Goal: Book appointment/travel/reservation

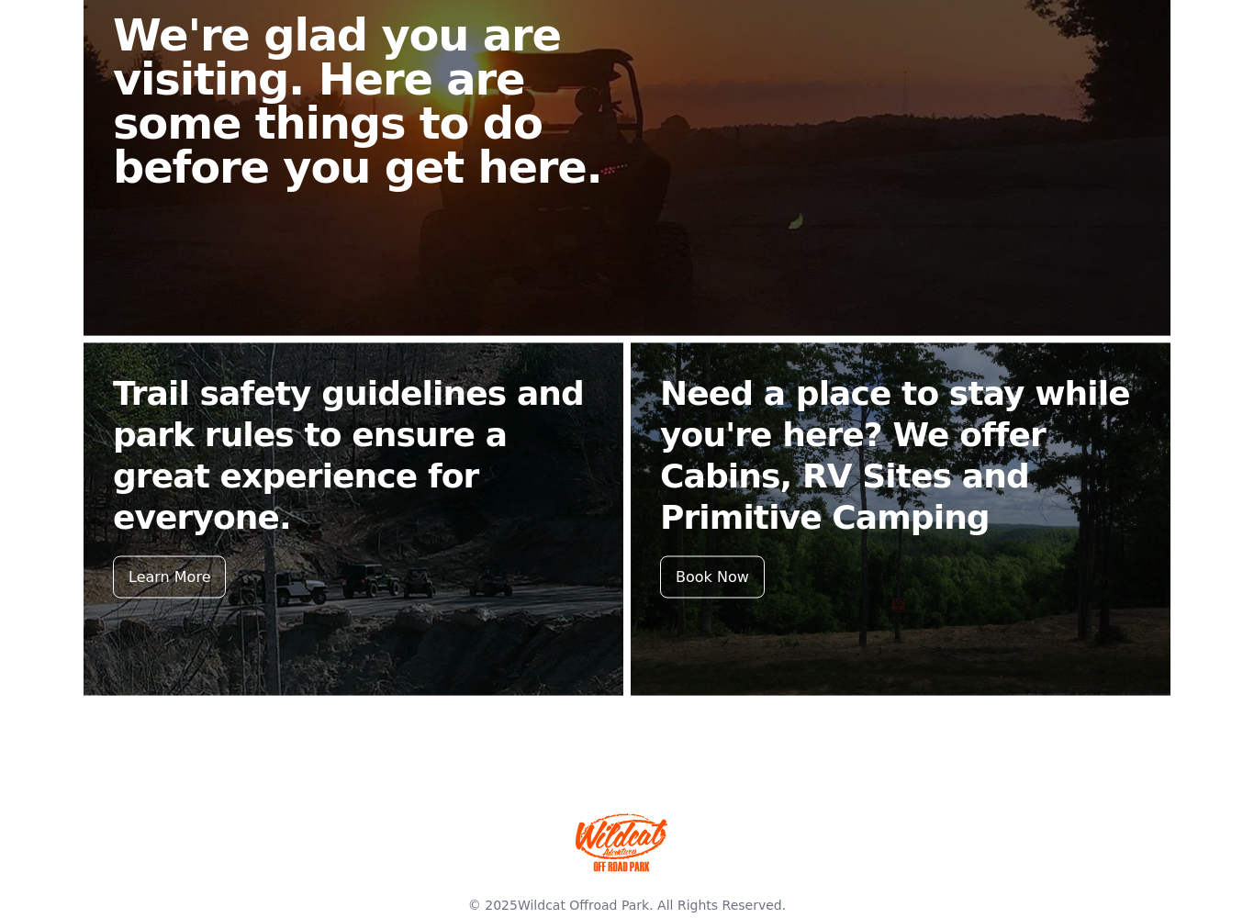
scroll to position [536, 0]
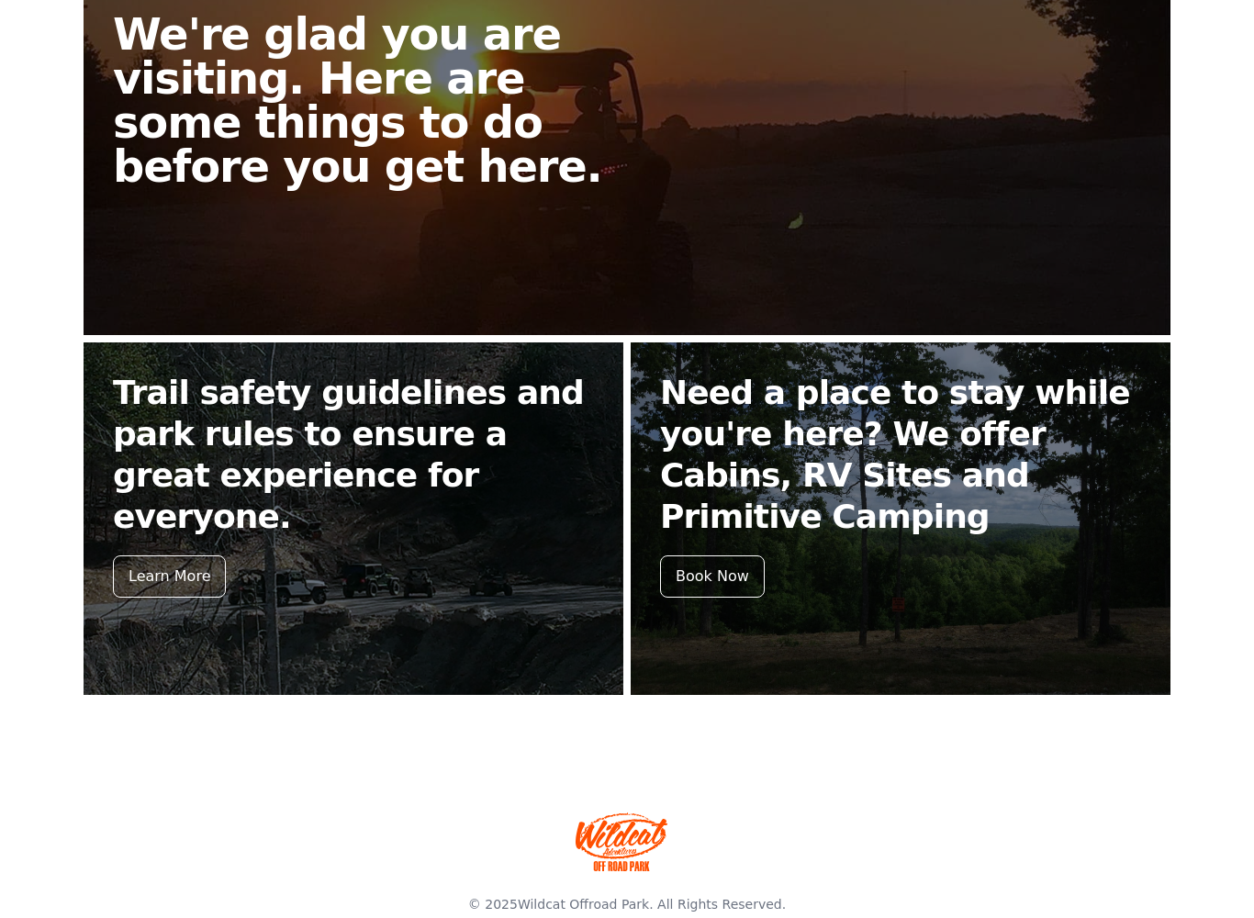
click at [185, 555] on div "Learn More" at bounding box center [169, 576] width 113 height 42
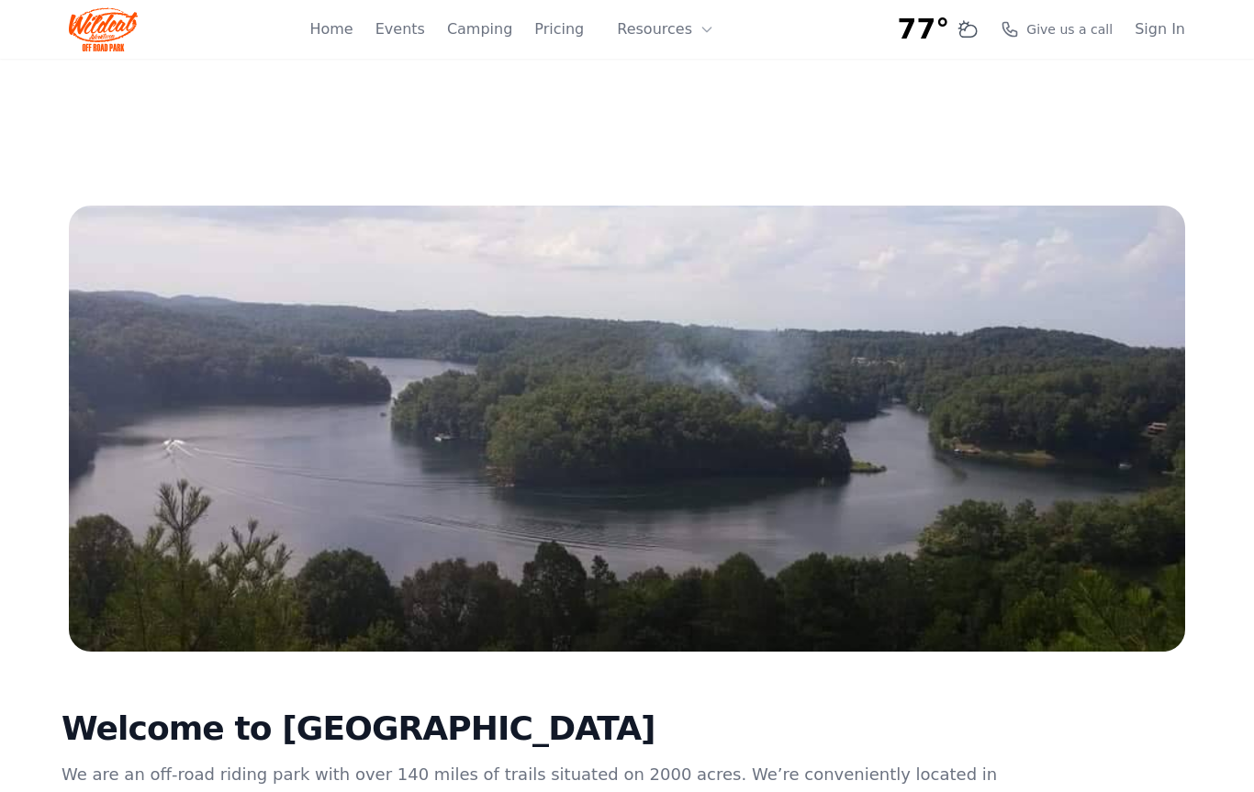
click at [573, 20] on link "Pricing" at bounding box center [559, 29] width 50 height 22
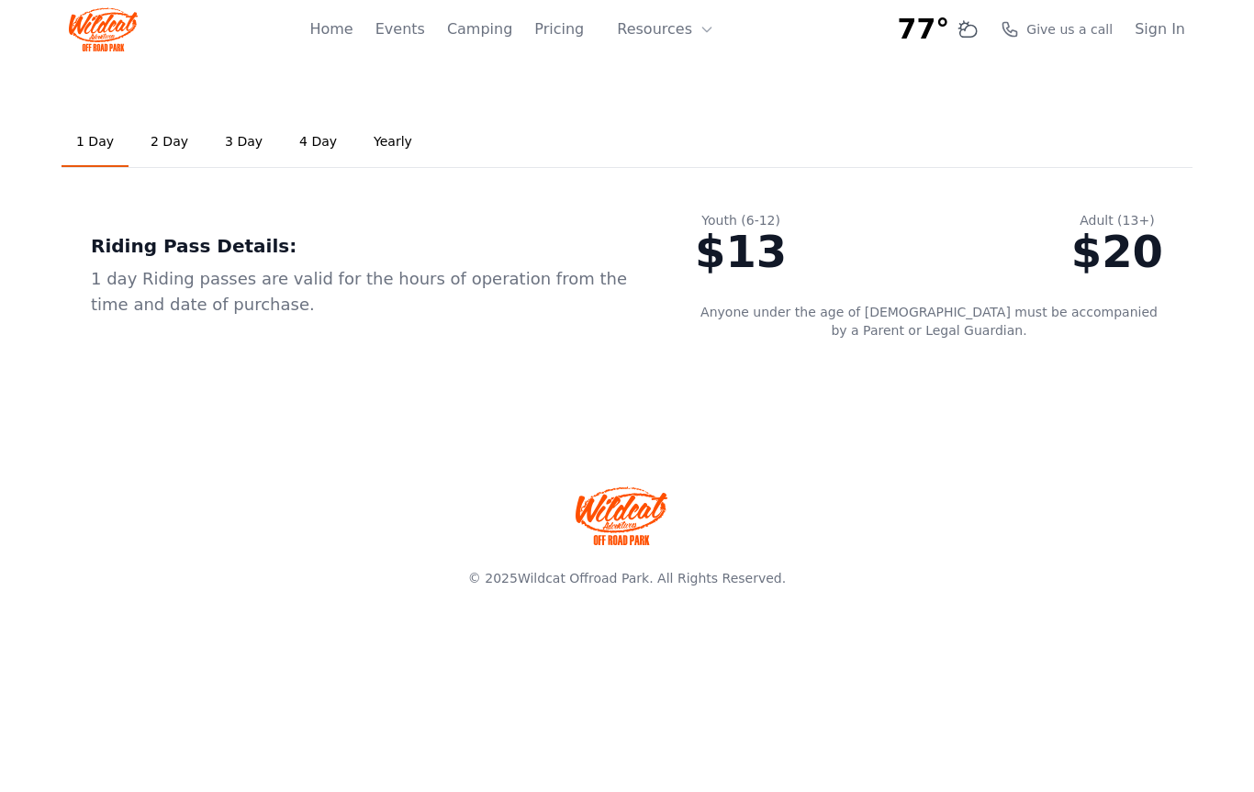
click at [223, 154] on link "3 Day" at bounding box center [243, 142] width 67 height 50
click at [352, 18] on link "Home" at bounding box center [330, 29] width 43 height 22
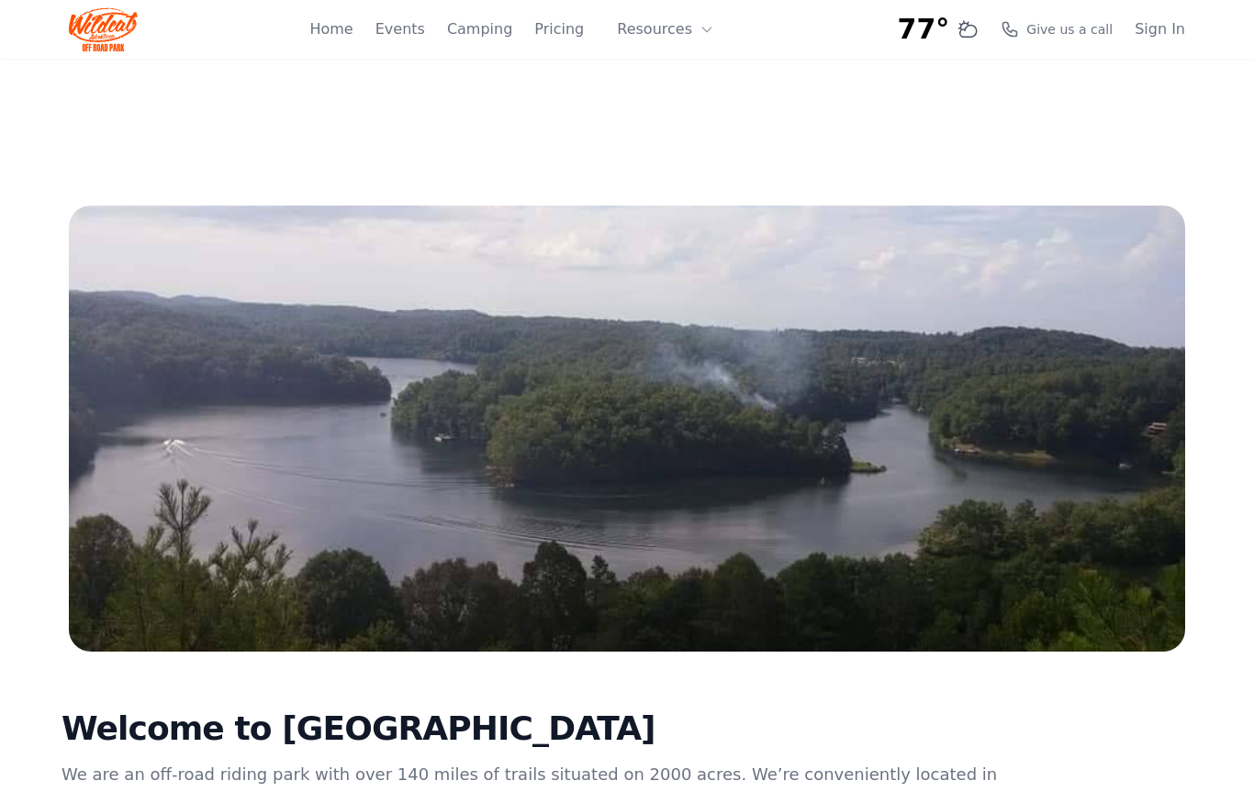
click at [685, 26] on button "Resources" at bounding box center [665, 29] width 119 height 37
click at [352, 32] on link "Home" at bounding box center [330, 29] width 43 height 22
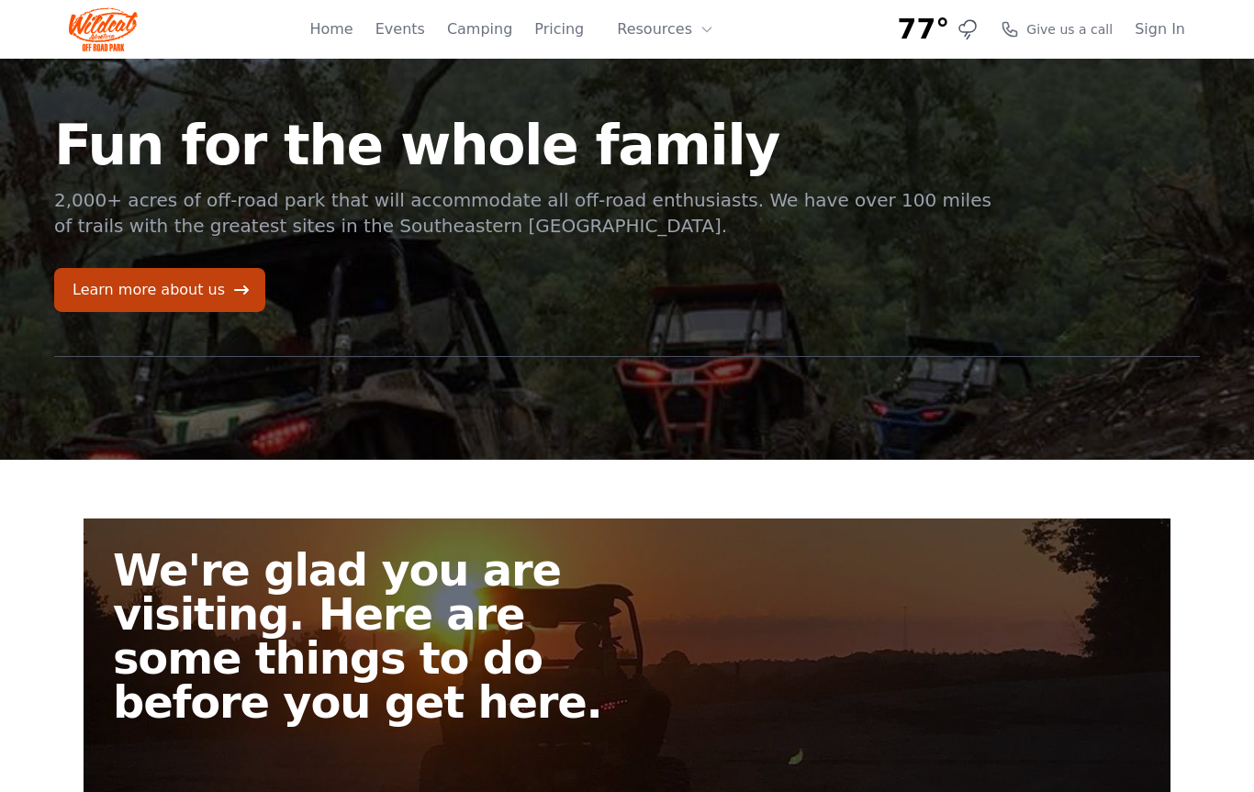
scroll to position [3, 0]
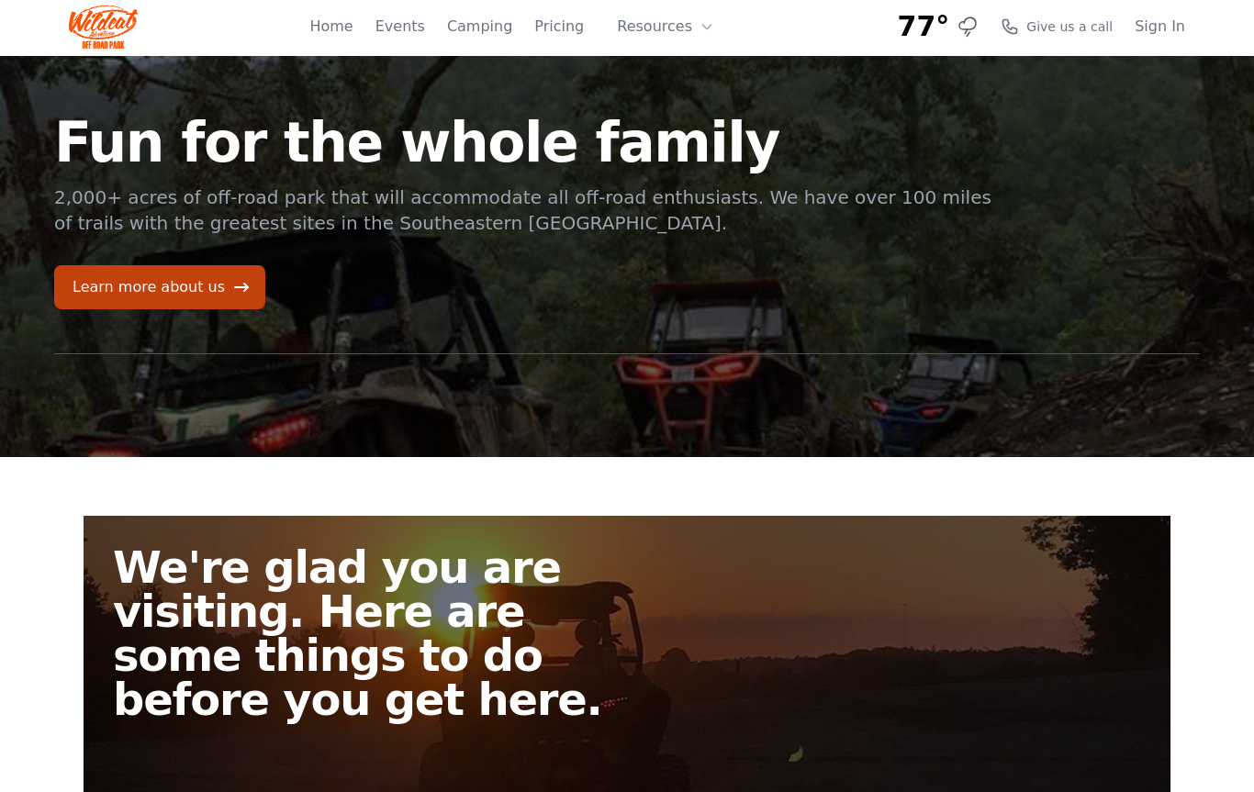
click at [207, 291] on link "Learn more about us" at bounding box center [159, 287] width 211 height 44
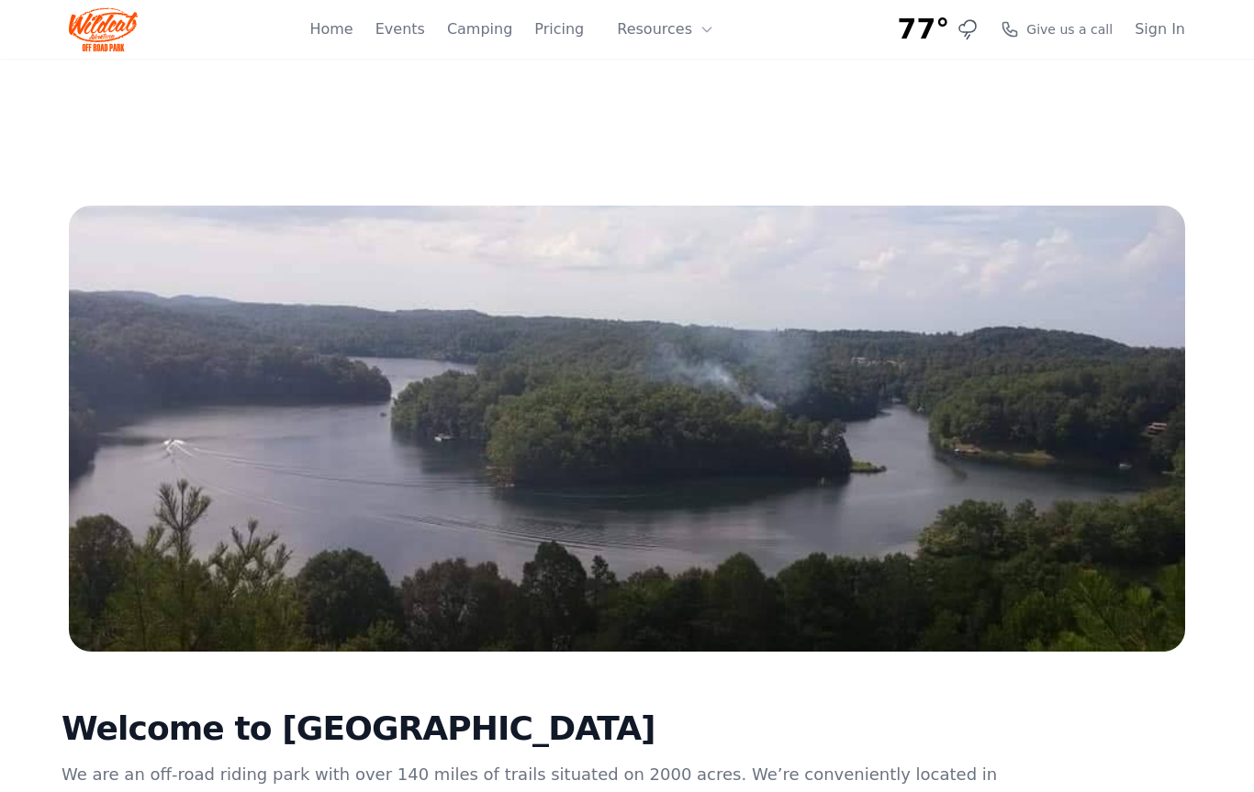
click at [352, 21] on link "Home" at bounding box center [330, 29] width 43 height 22
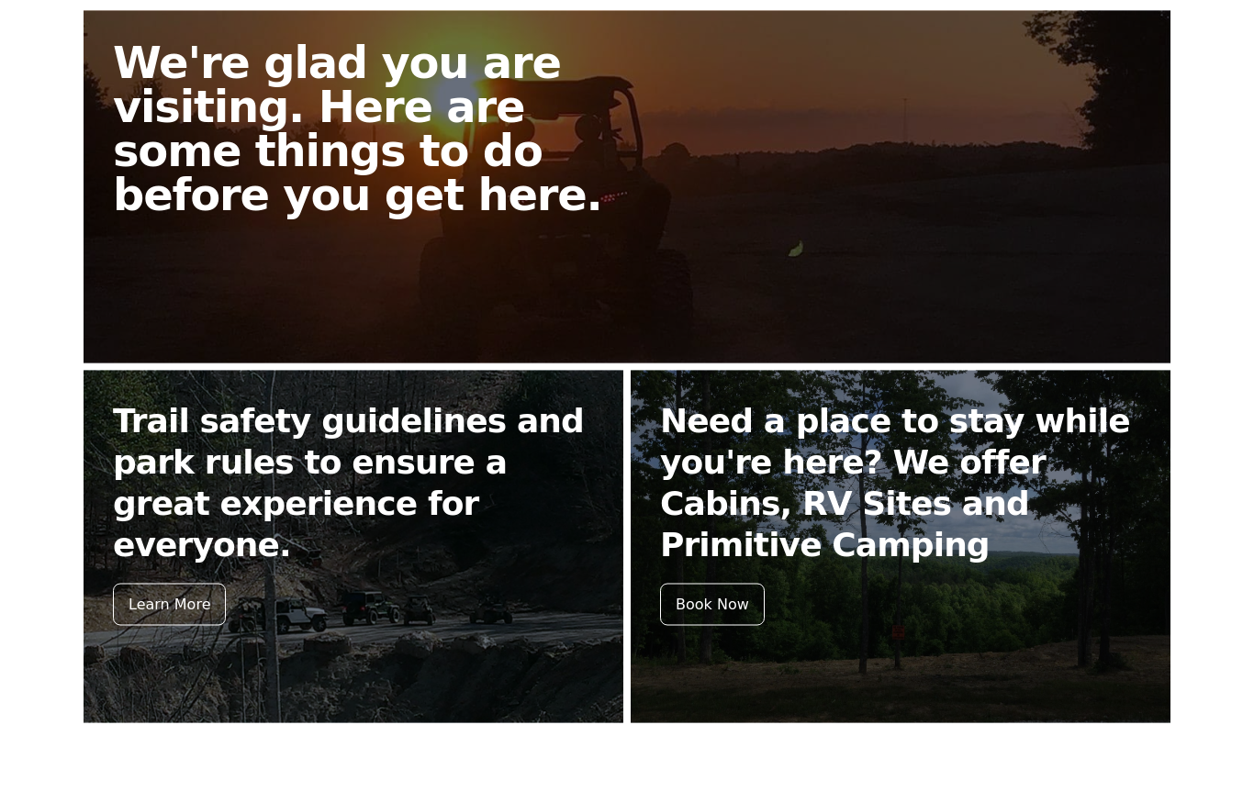
scroll to position [696, 0]
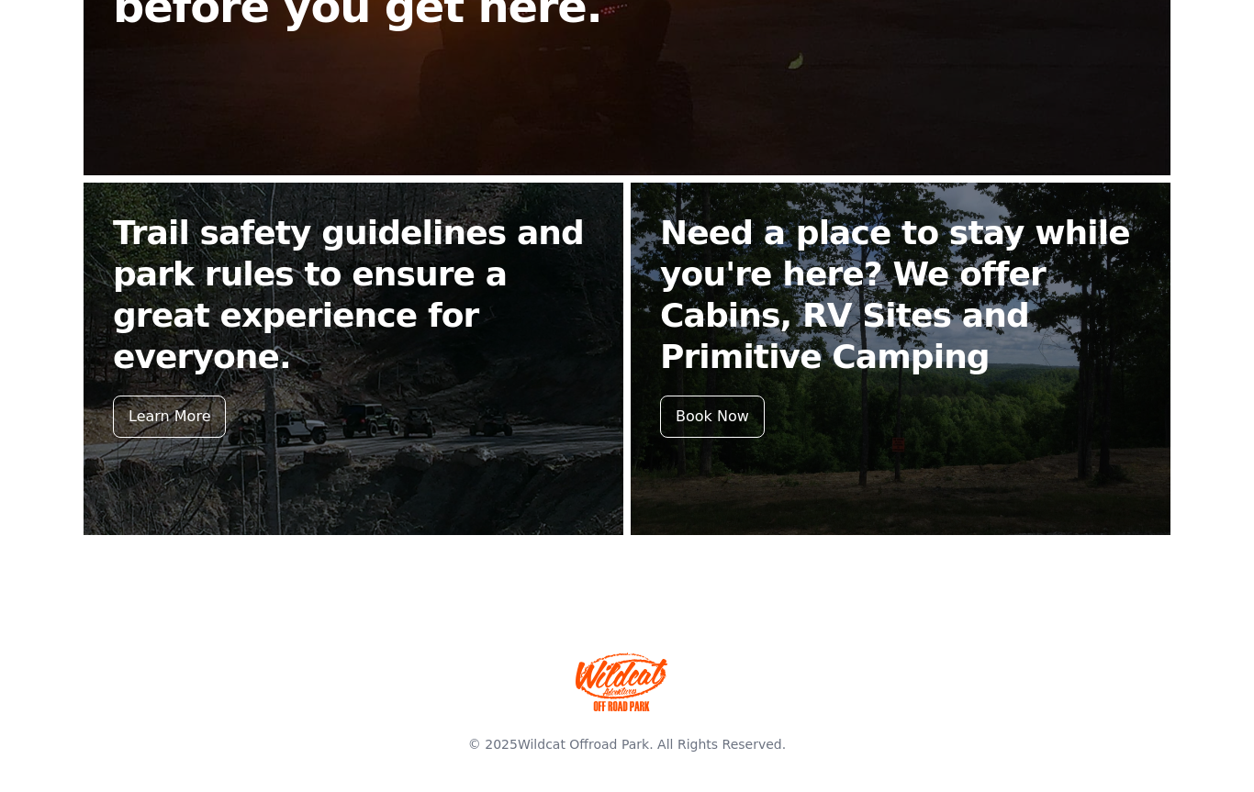
click at [723, 396] on div "Book Now" at bounding box center [712, 417] width 105 height 42
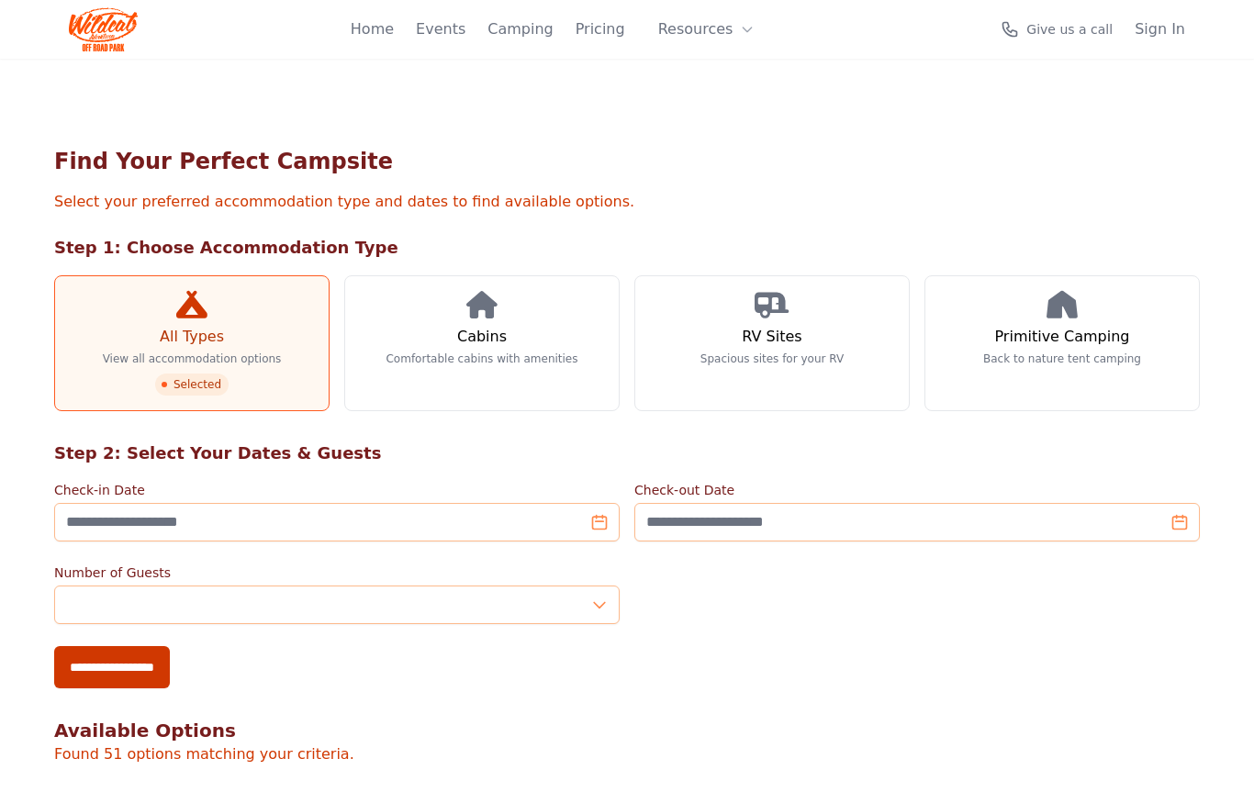
click at [538, 324] on link "Cabins Comfortable cabins with amenities" at bounding box center [481, 343] width 275 height 136
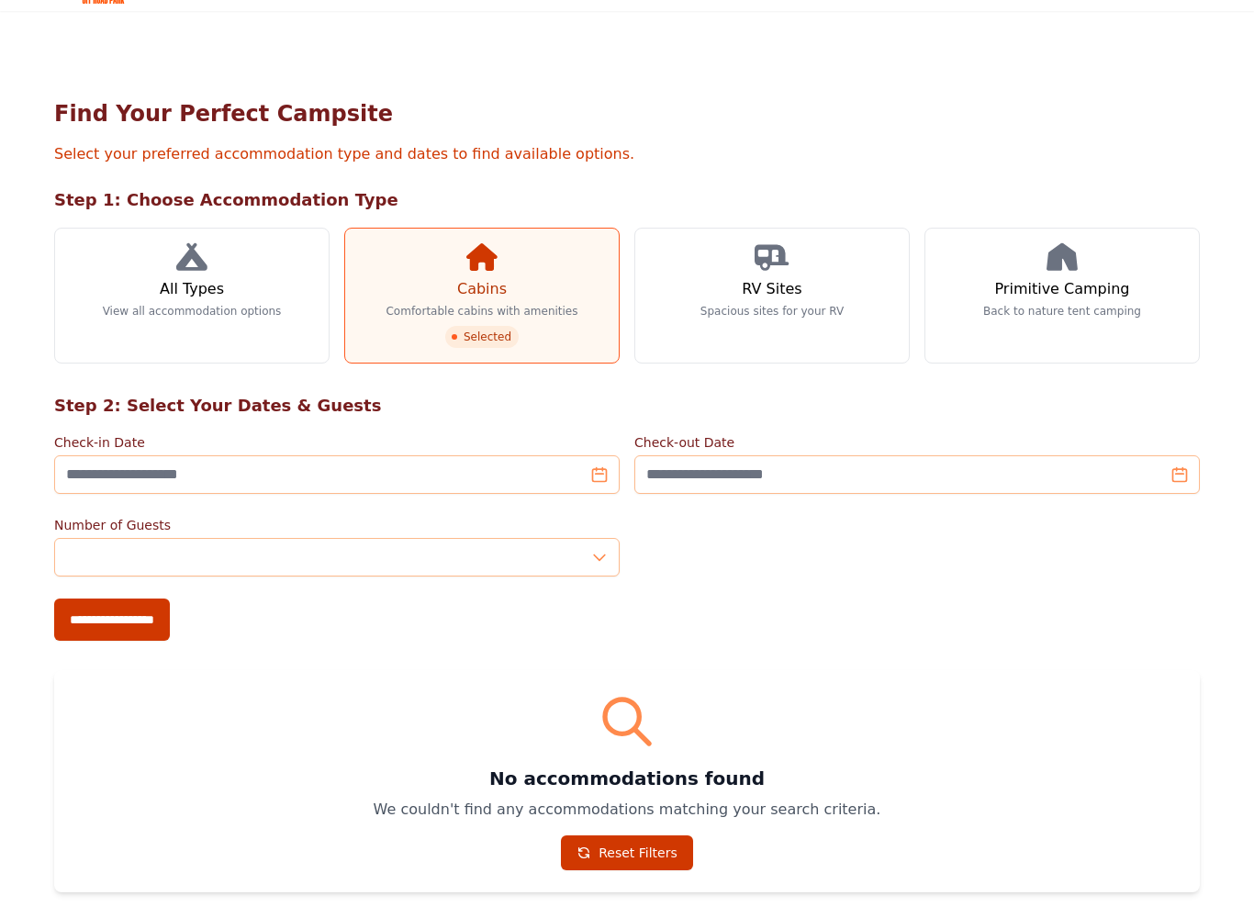
scroll to position [48, 0]
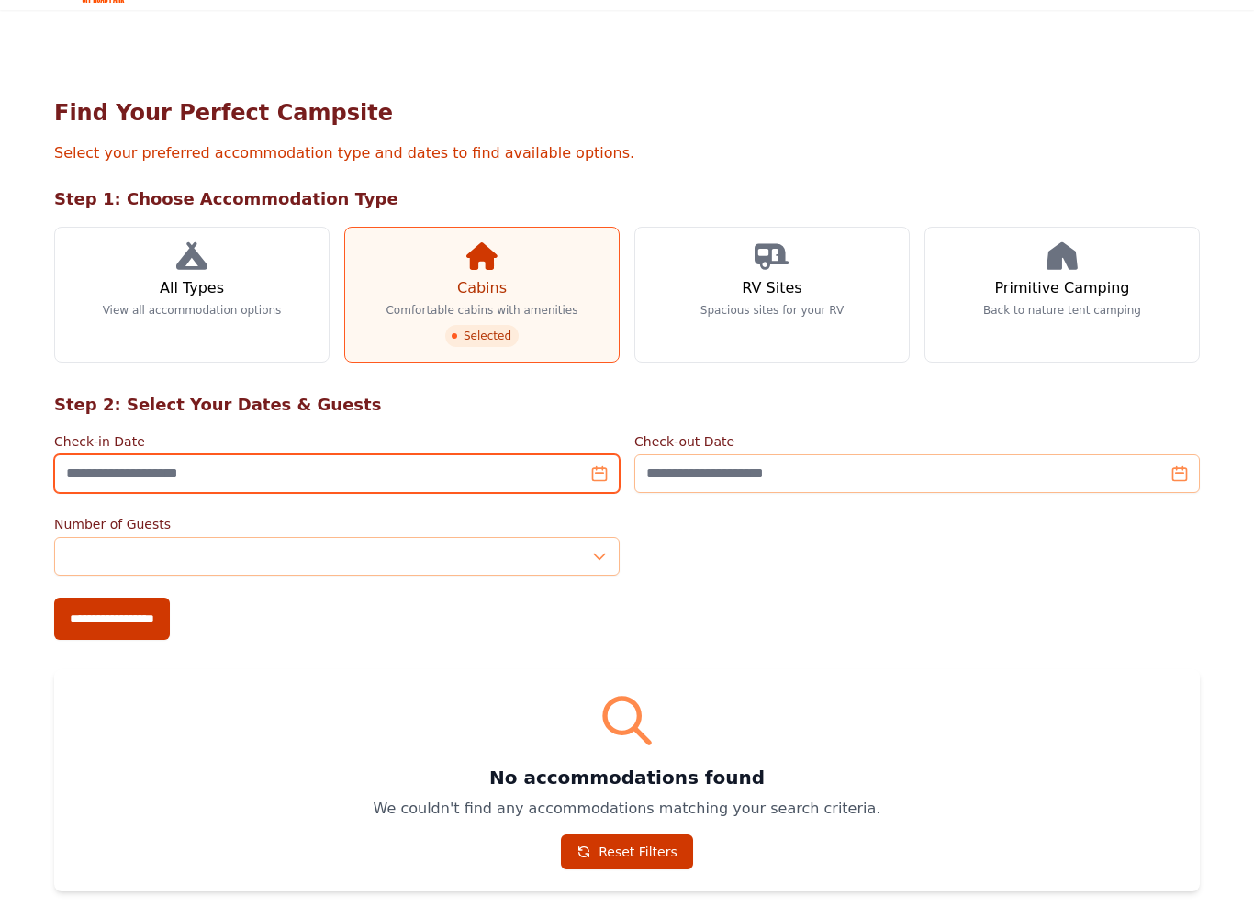
click at [597, 464] on input "Check-in Date" at bounding box center [336, 473] width 565 height 39
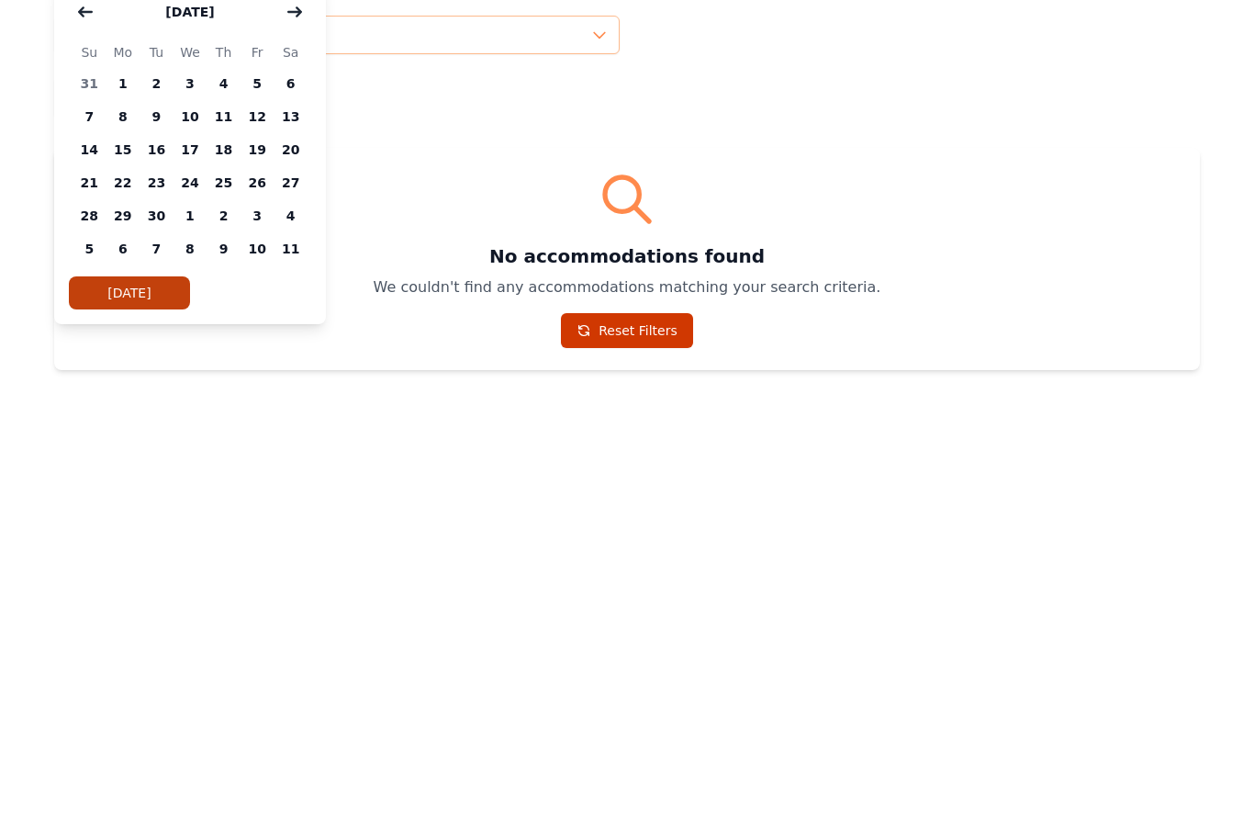
scroll to position [164, 0]
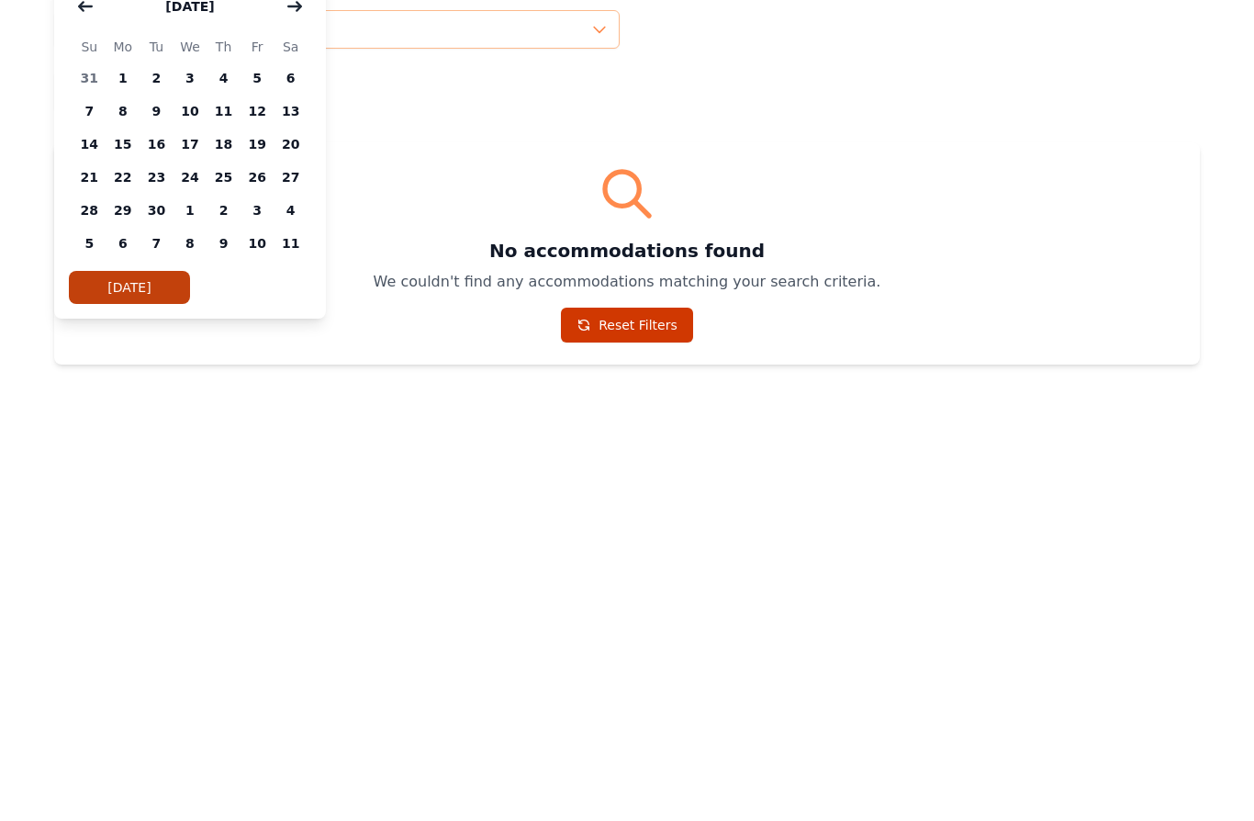
click at [262, 572] on span "26" at bounding box center [257, 588] width 34 height 33
type input "**********"
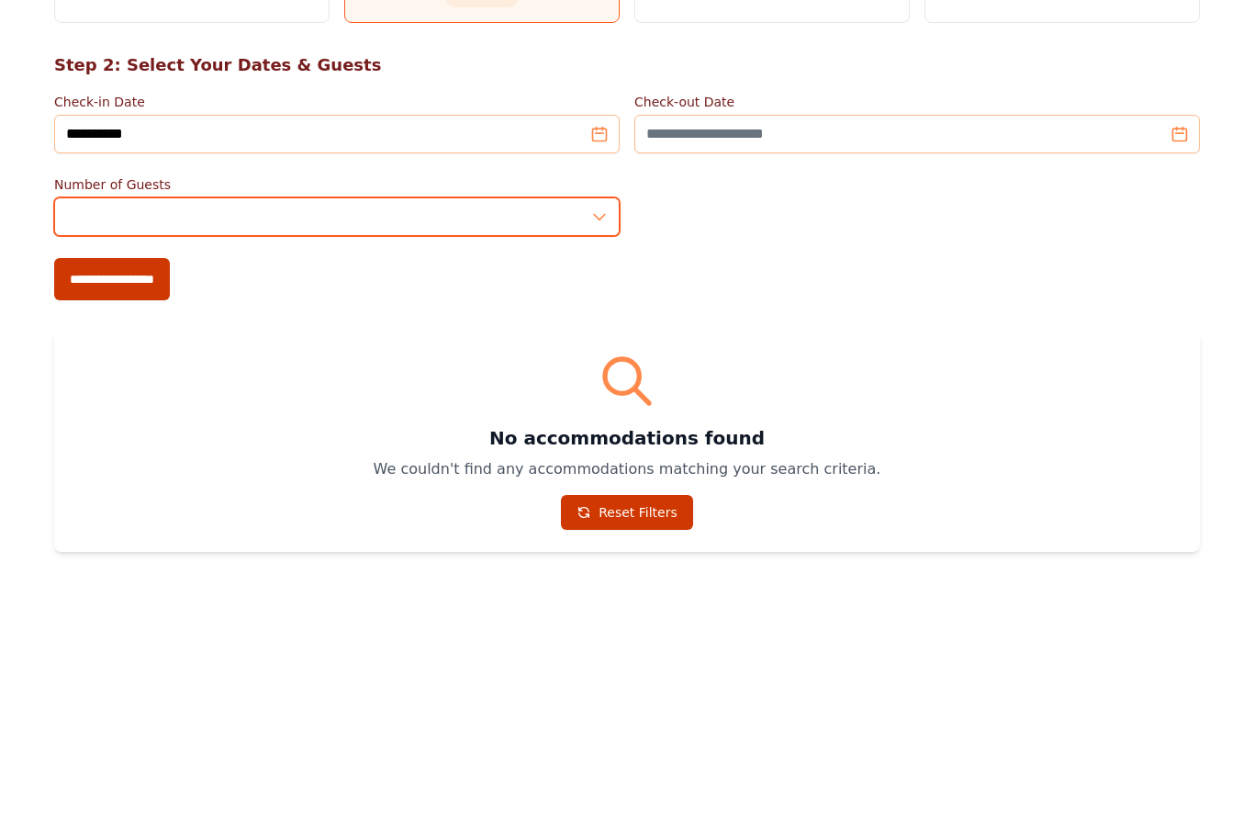
click at [602, 421] on input "*" at bounding box center [336, 440] width 565 height 39
type input "*"
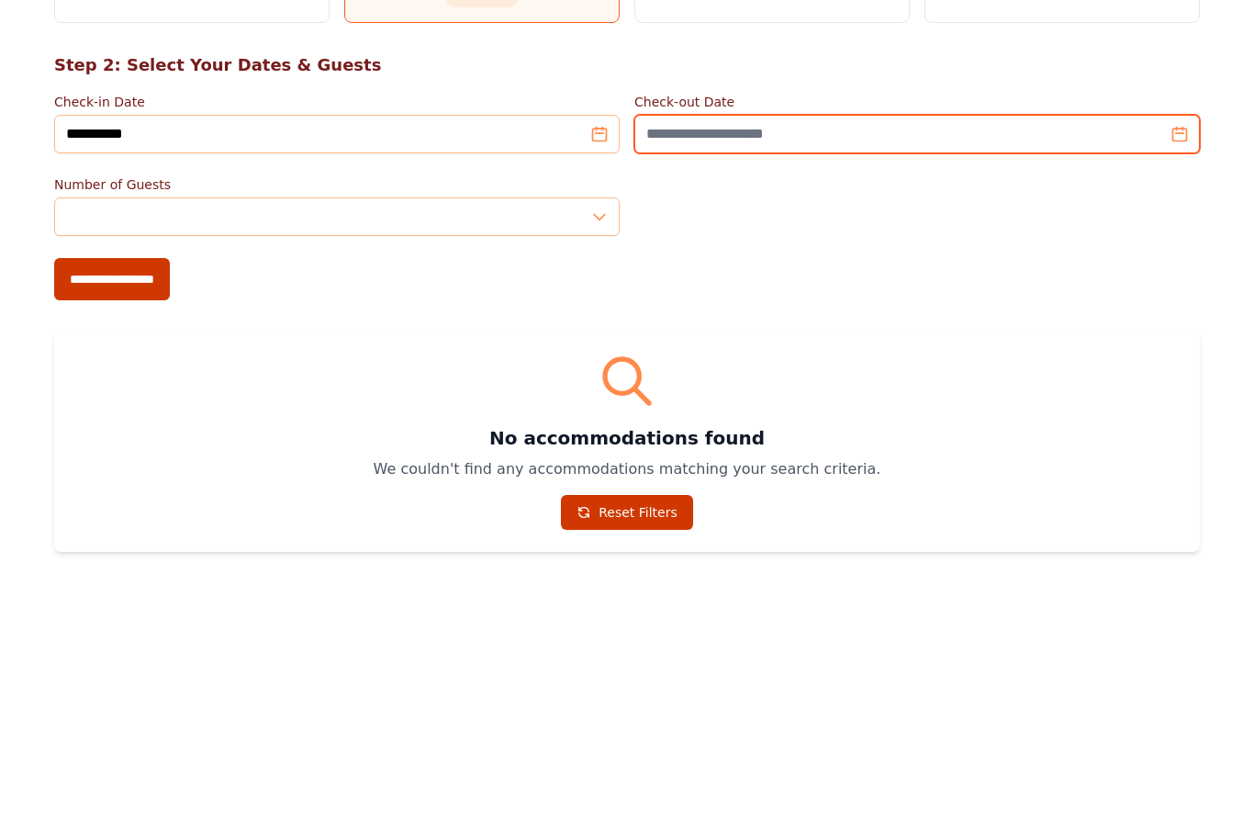
click at [1183, 339] on input "Check-out Date" at bounding box center [916, 358] width 565 height 39
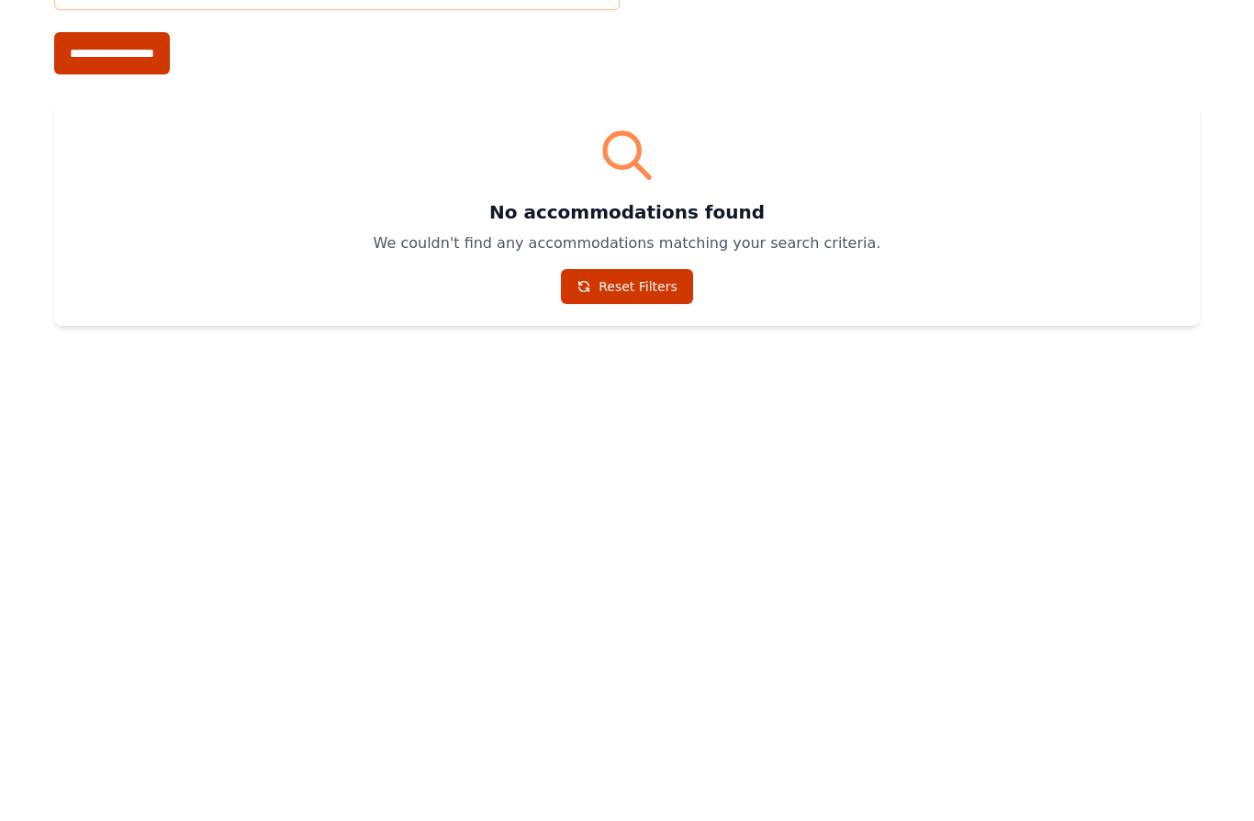
scroll to position [215, 0]
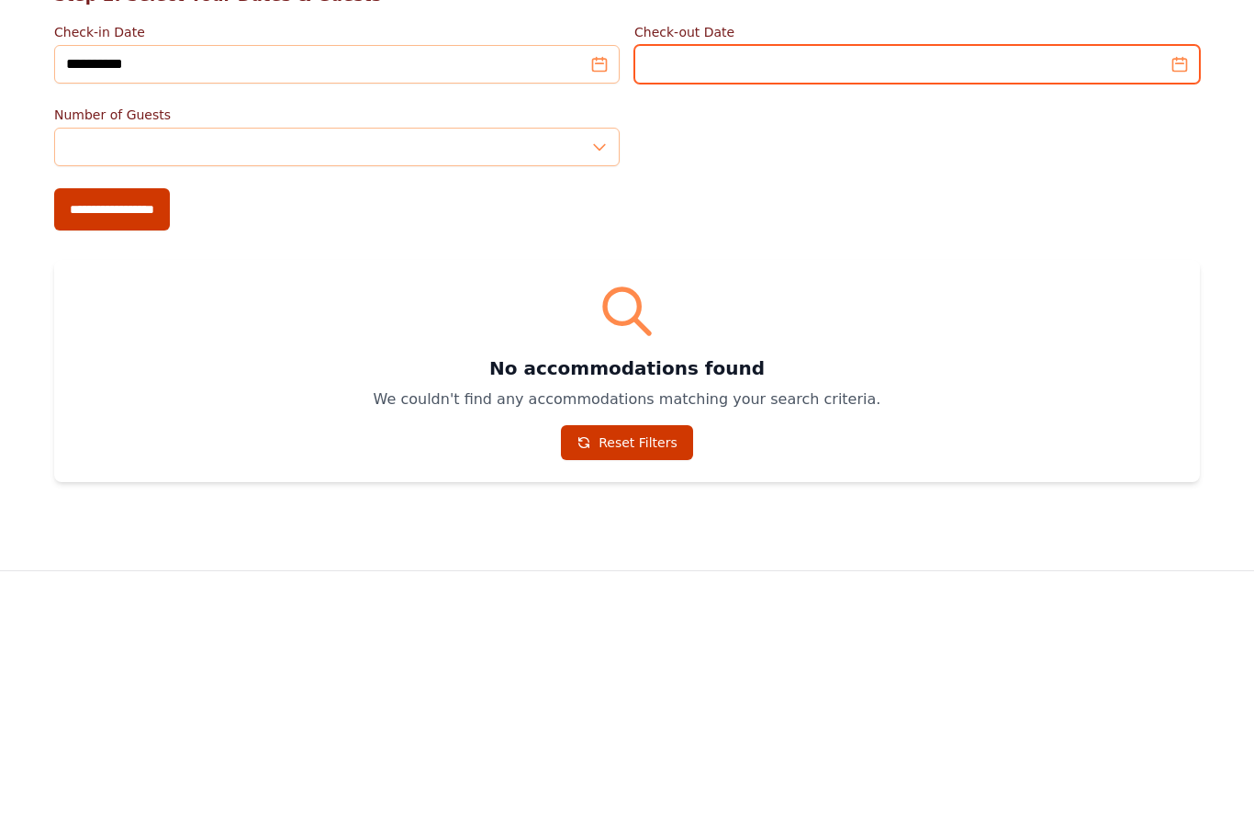
click at [1102, 288] on input "Check-out Date" at bounding box center [916, 307] width 565 height 39
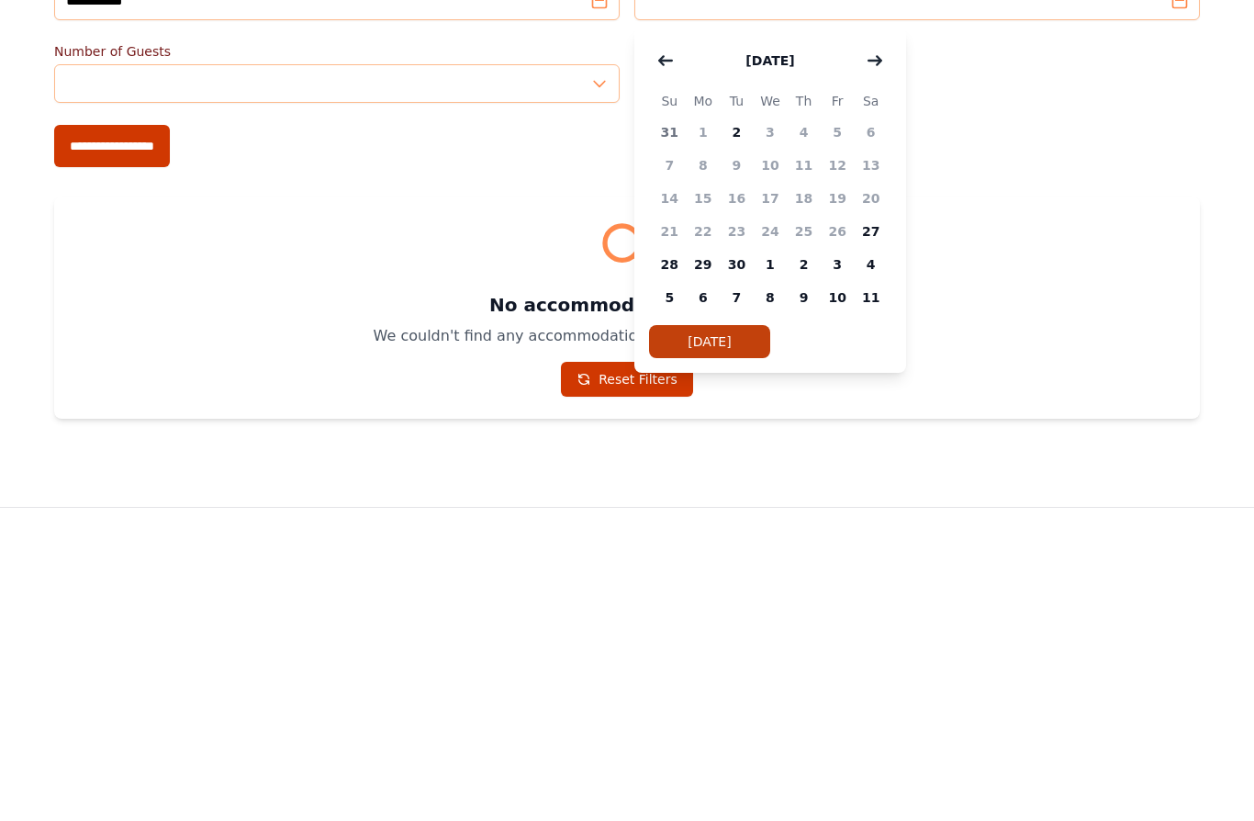
click at [675, 554] on span "28" at bounding box center [670, 570] width 34 height 33
type input "**********"
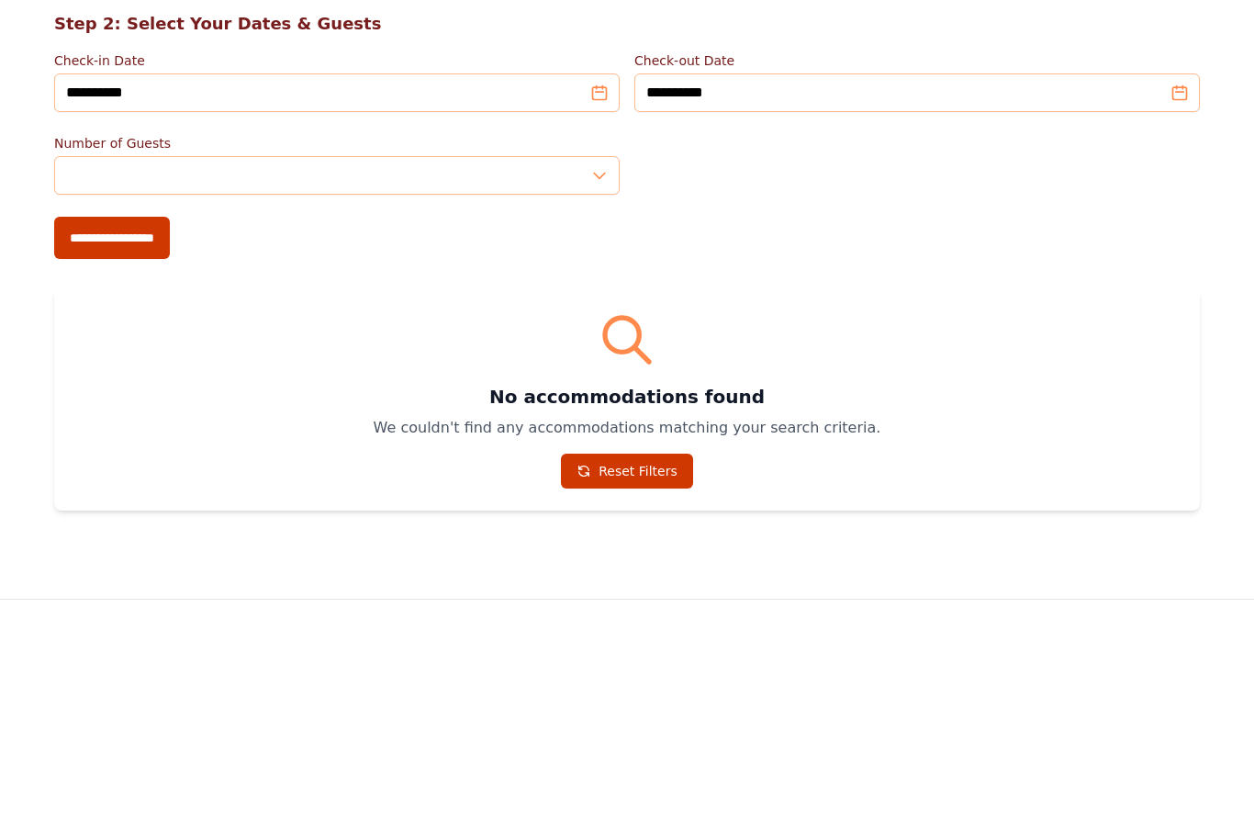
click at [150, 431] on input "**********" at bounding box center [112, 452] width 116 height 42
type input "**********"
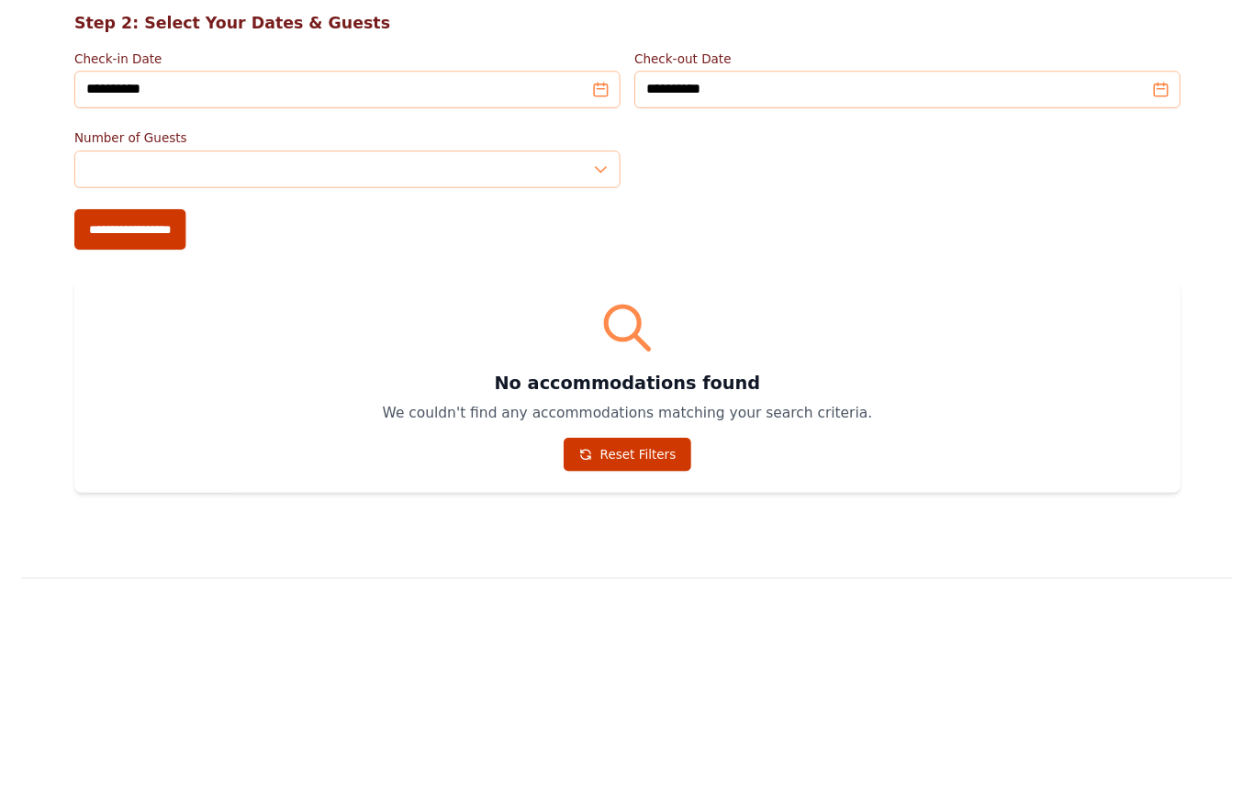
scroll to position [435, 0]
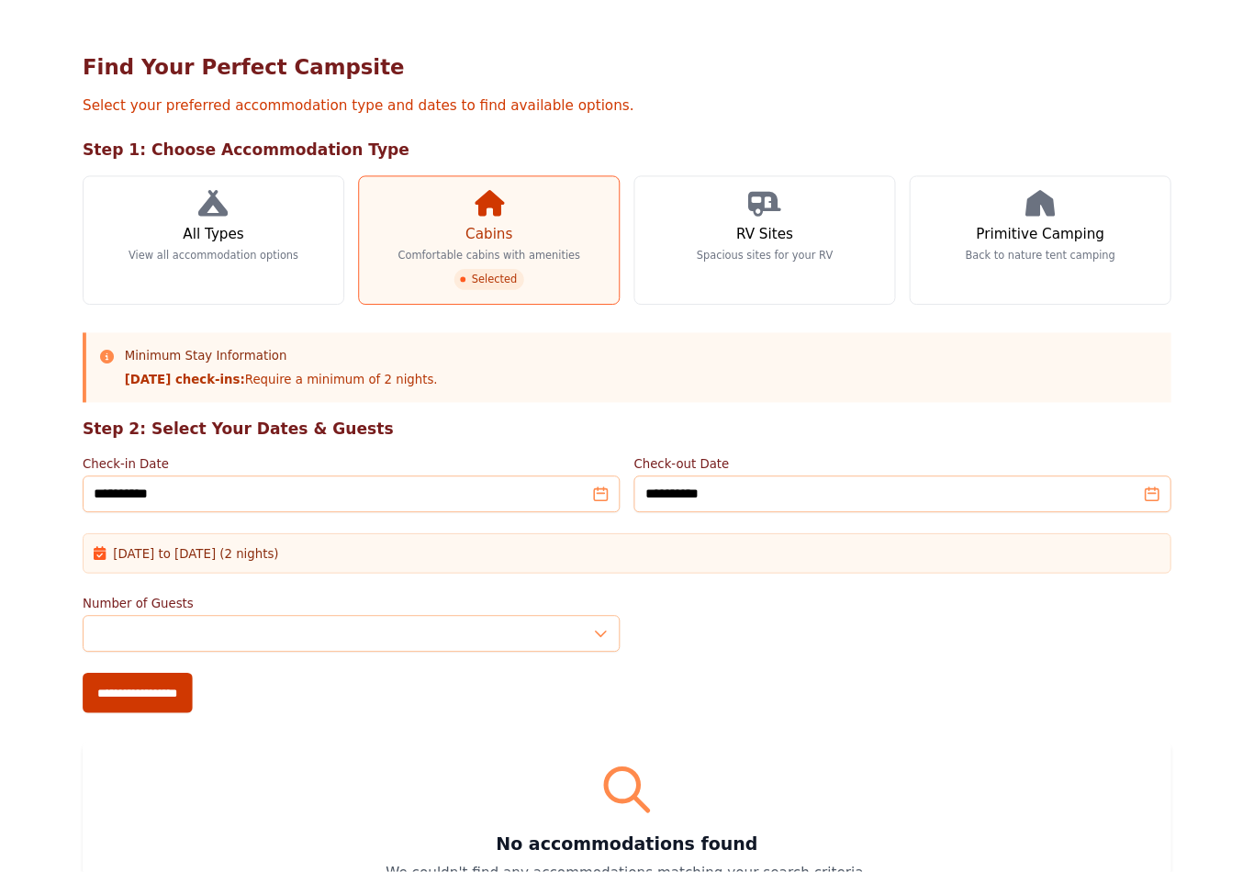
scroll to position [91, 0]
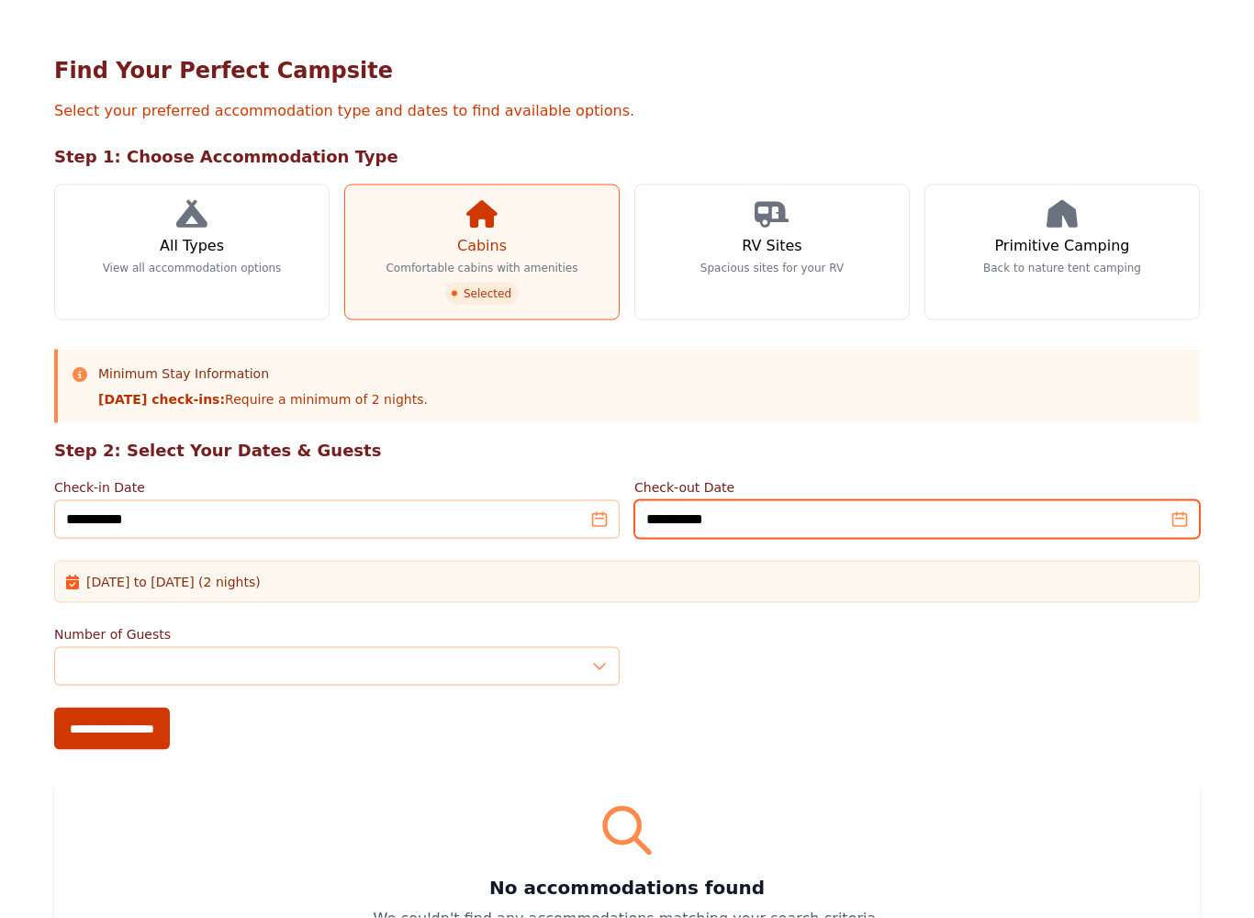
click at [1182, 517] on input "**********" at bounding box center [916, 519] width 565 height 39
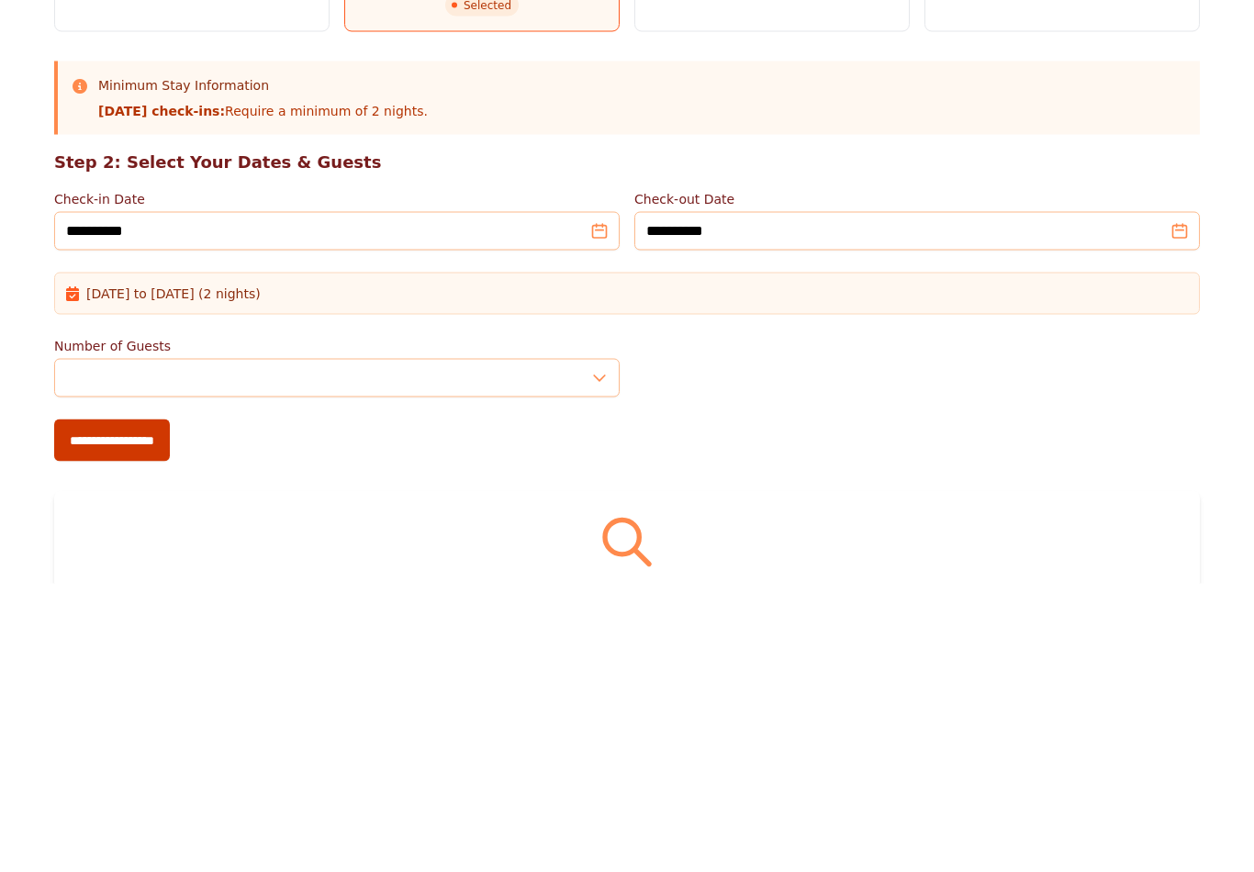
click at [1147, 625] on div "Number of Guests *" at bounding box center [626, 655] width 1145 height 61
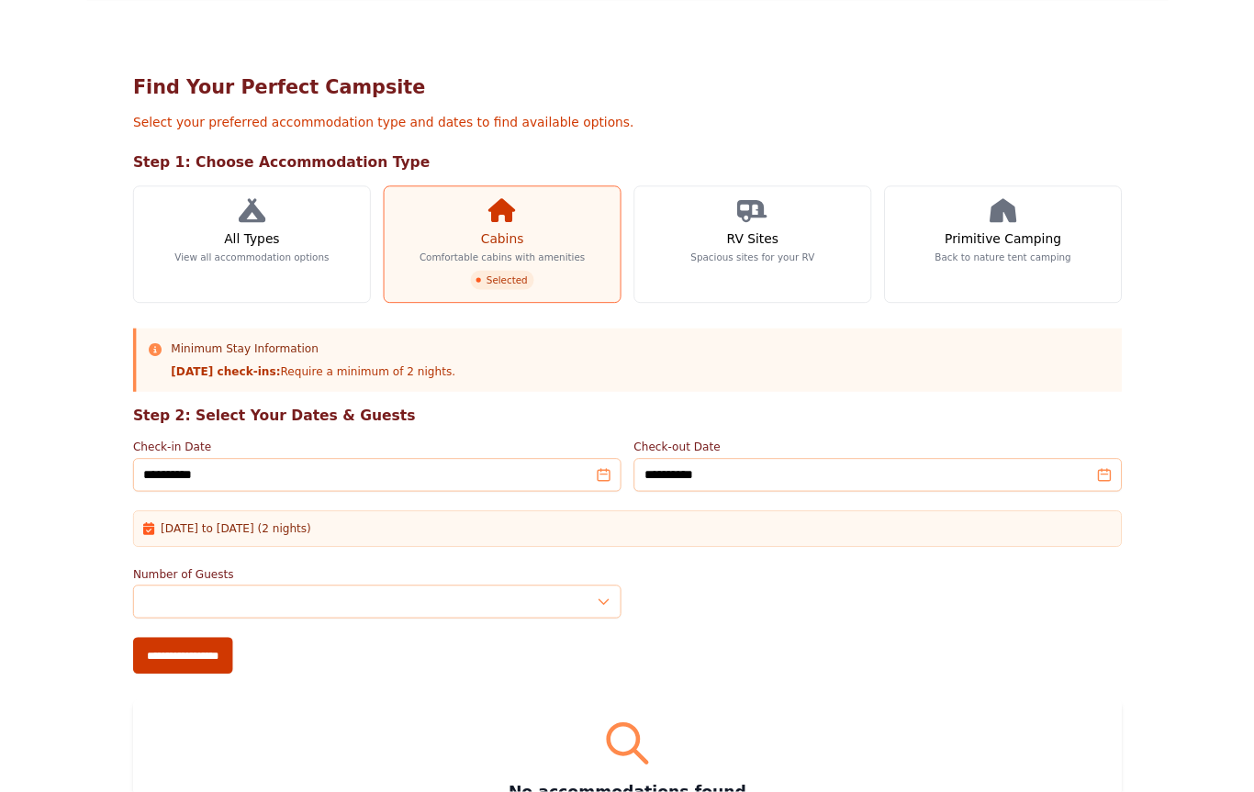
scroll to position [0, 0]
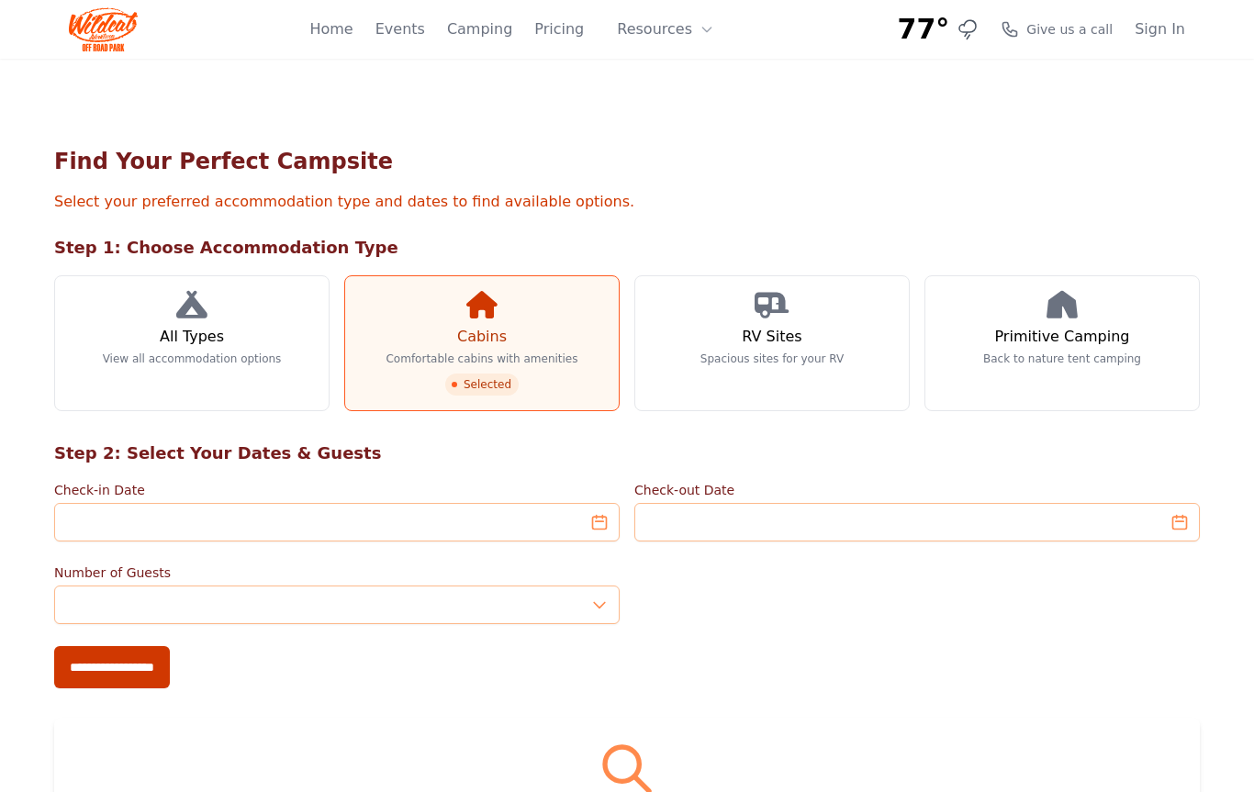
scroll to position [435, 0]
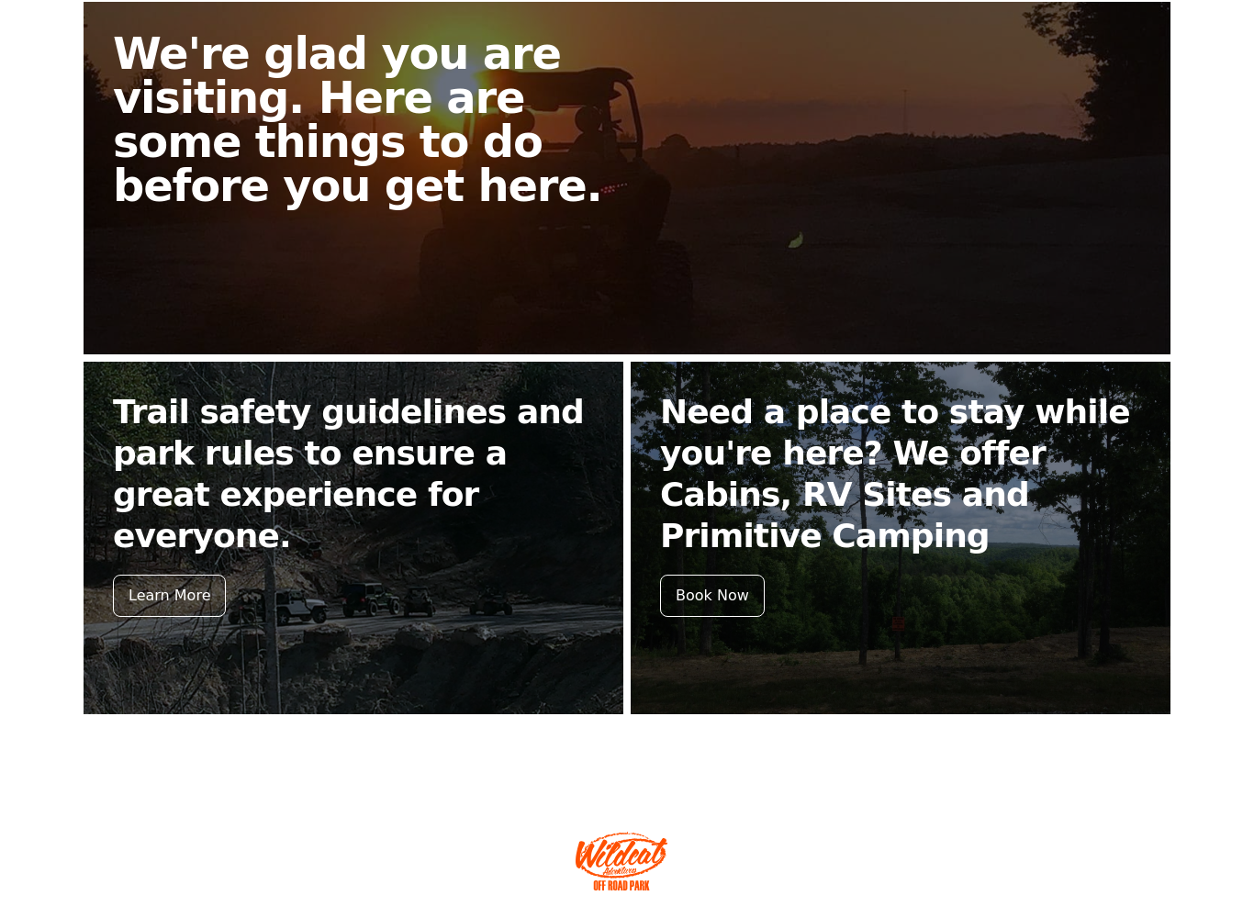
scroll to position [519, 0]
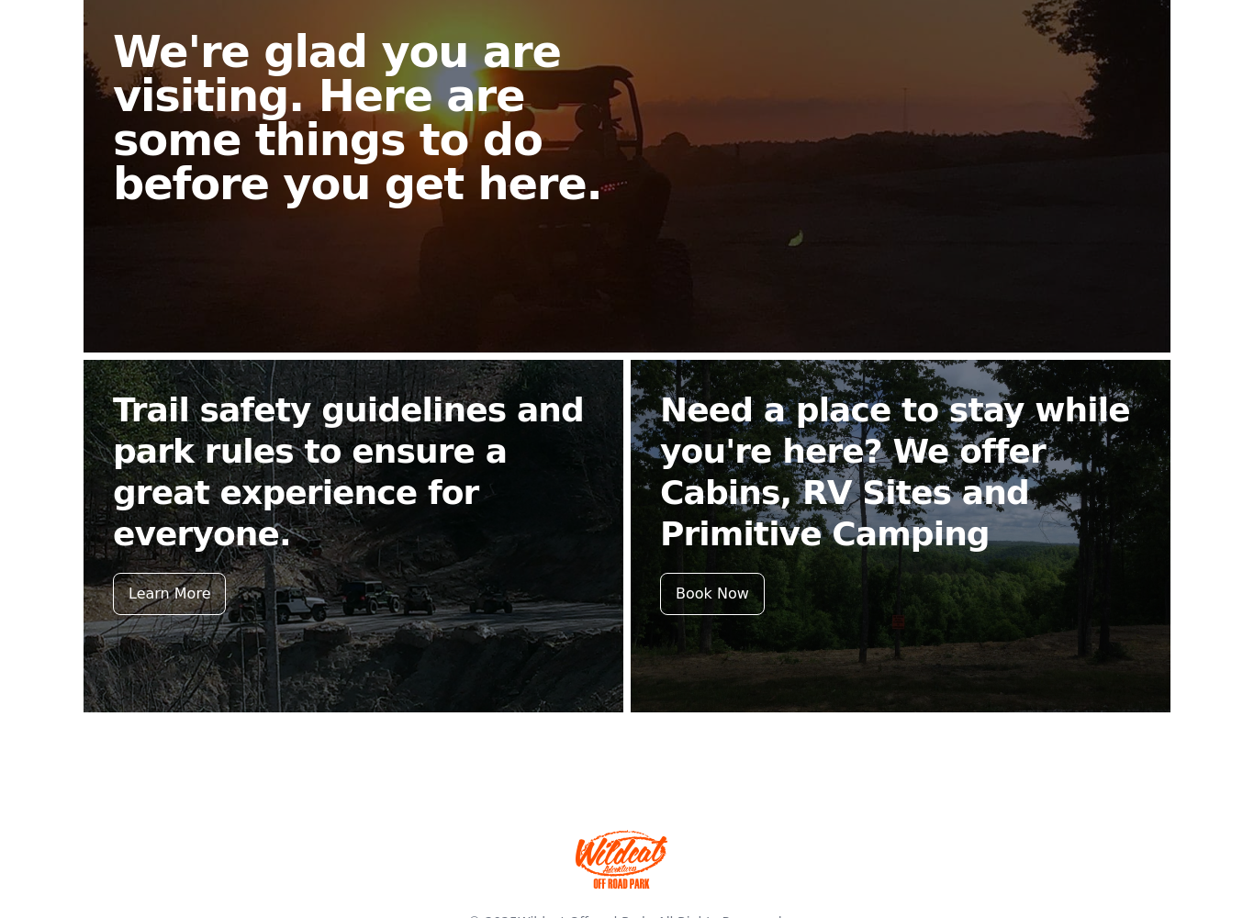
click at [402, 600] on link "Trail safety guidelines and park rules to ensure a great experience for everyon…" at bounding box center [354, 536] width 540 height 352
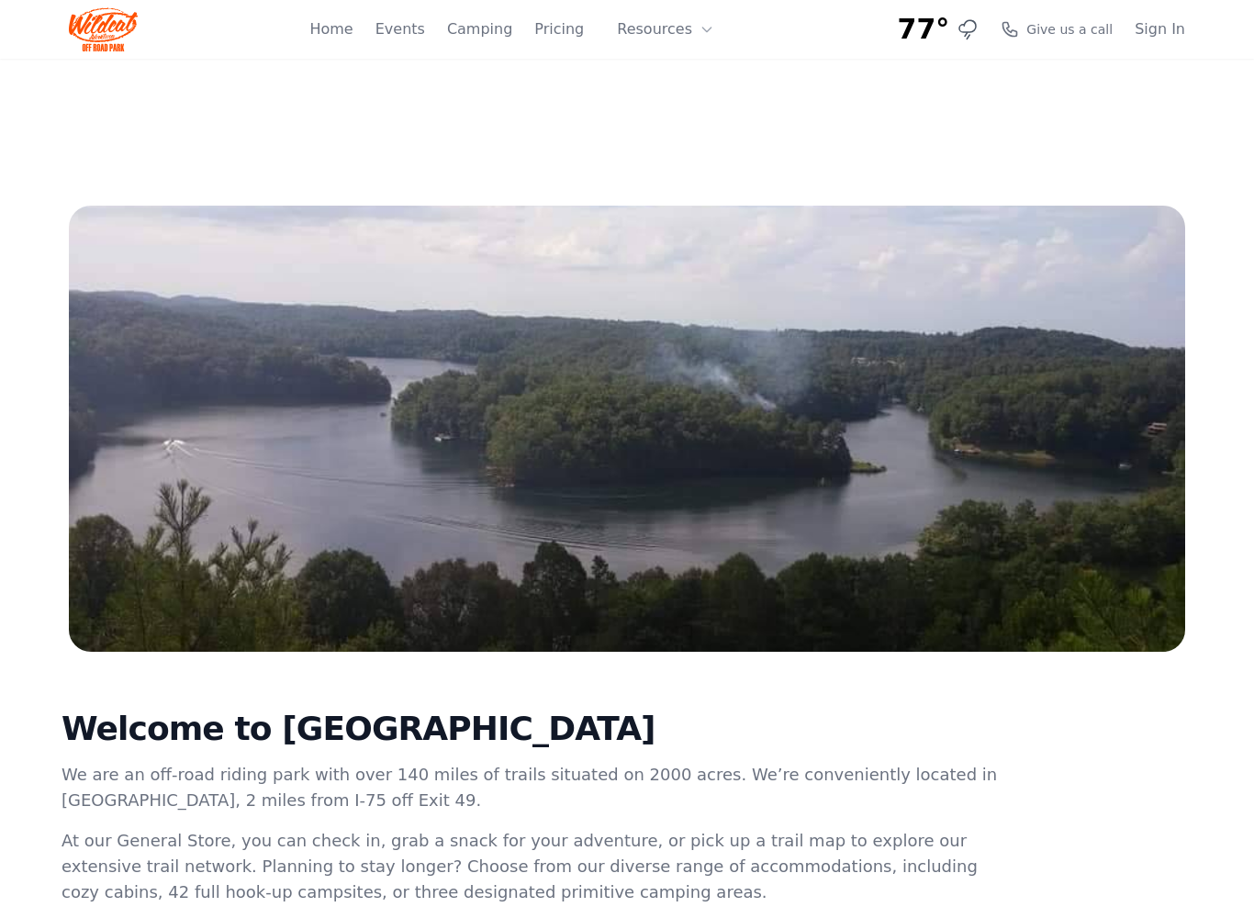
click at [411, 29] on link "Events" at bounding box center [400, 29] width 50 height 22
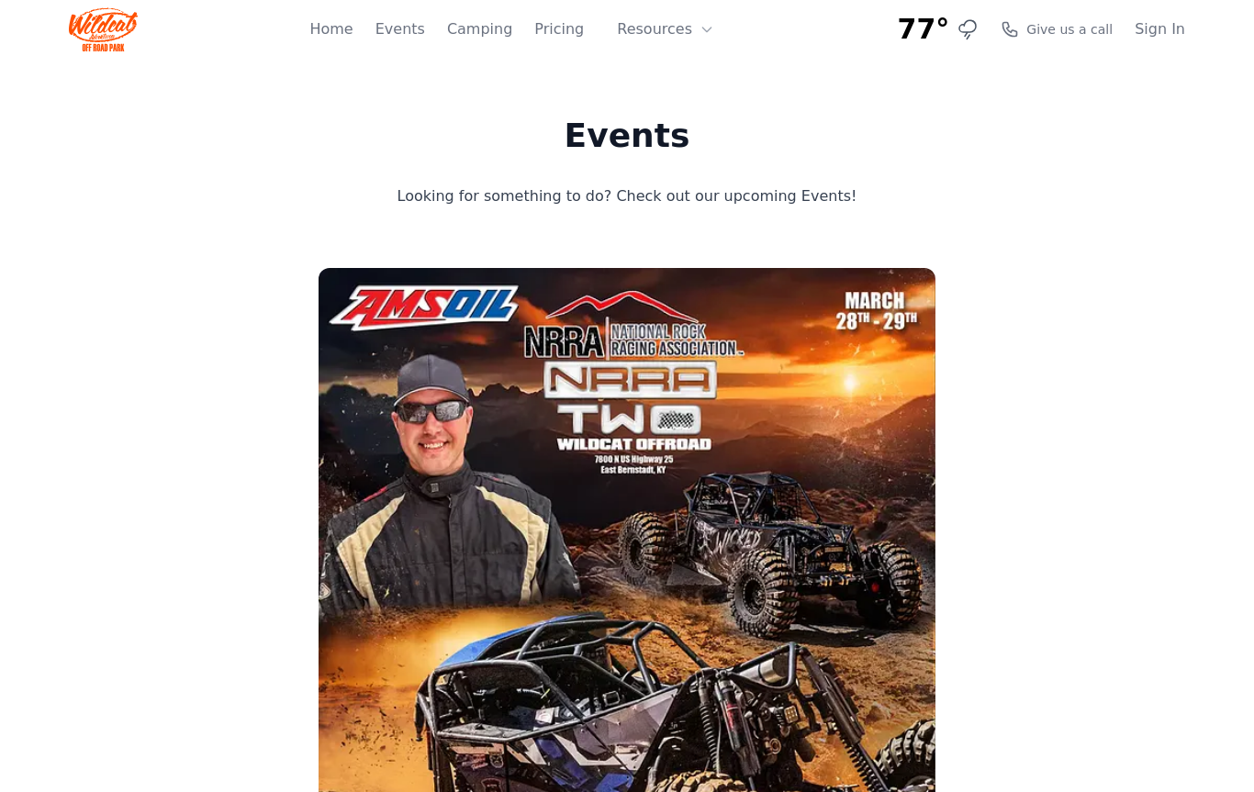
click at [670, 37] on button "Resources" at bounding box center [665, 29] width 119 height 37
click at [701, 73] on link "About" at bounding box center [694, 75] width 176 height 33
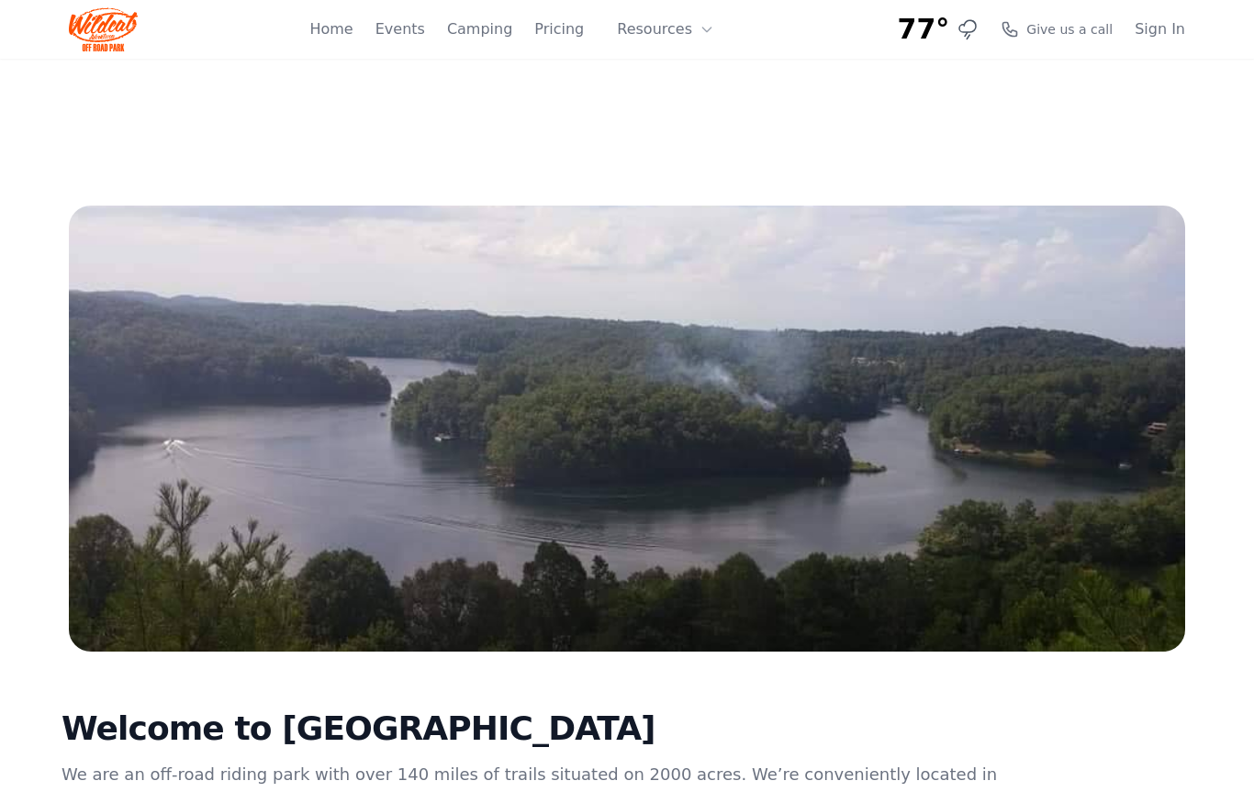
click at [574, 6] on div "Home Events Camping Pricing Resources About FAQ" at bounding box center [517, 29] width 416 height 59
click at [576, 26] on link "Pricing" at bounding box center [559, 29] width 50 height 22
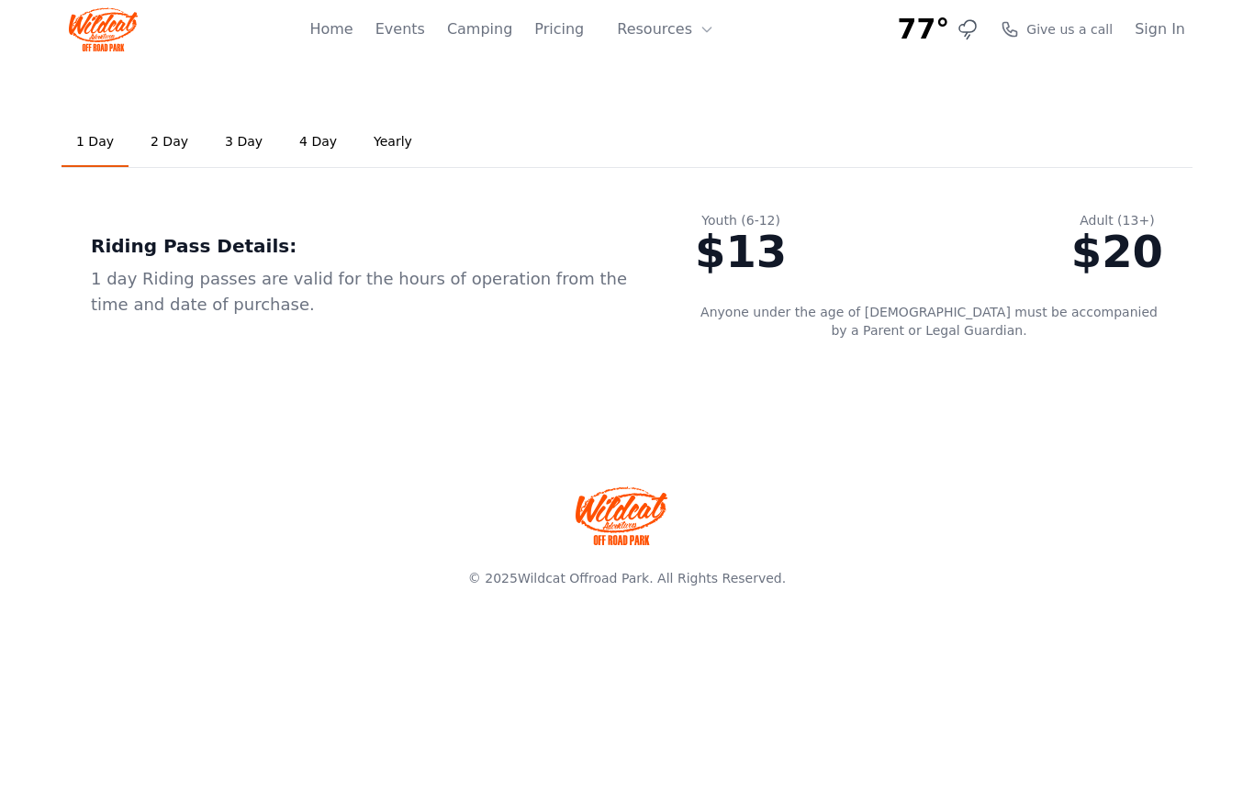
click at [350, 35] on link "Home" at bounding box center [330, 29] width 43 height 22
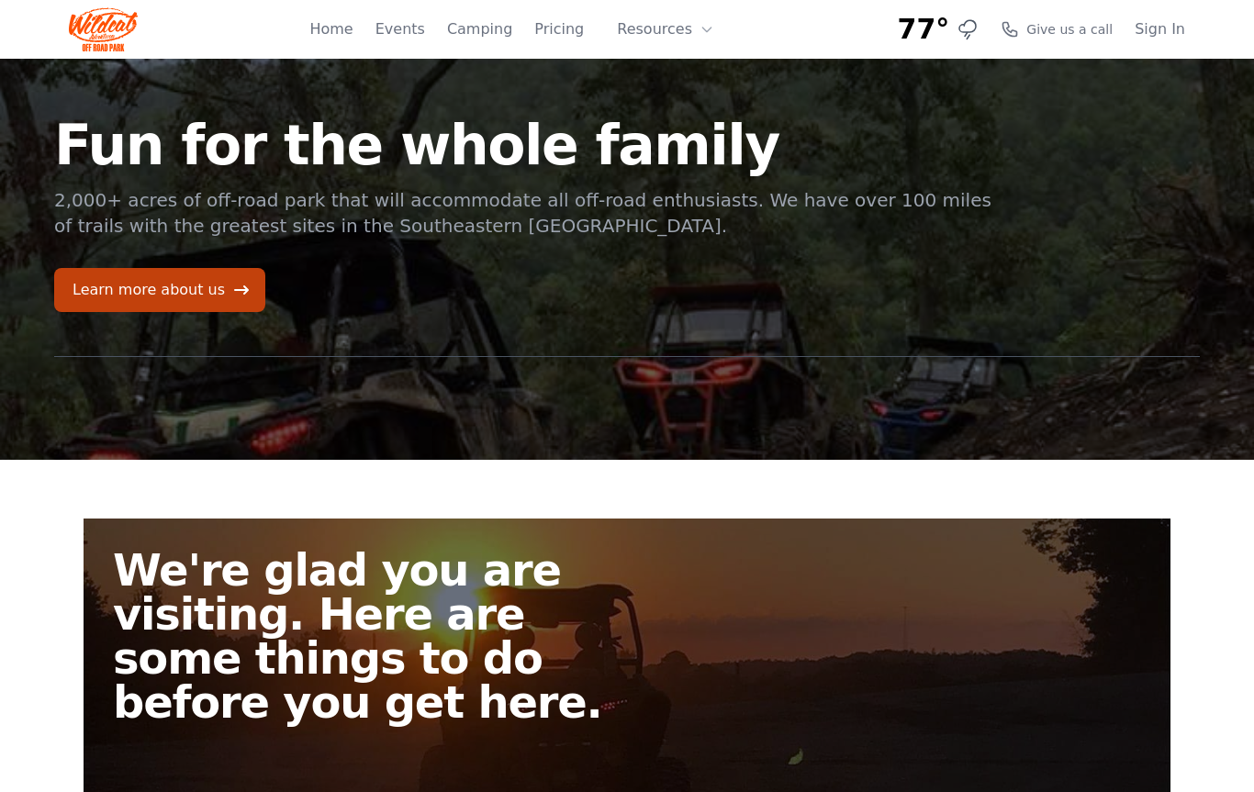
click at [232, 286] on icon at bounding box center [241, 290] width 18 height 18
